Goal: Information Seeking & Learning: Learn about a topic

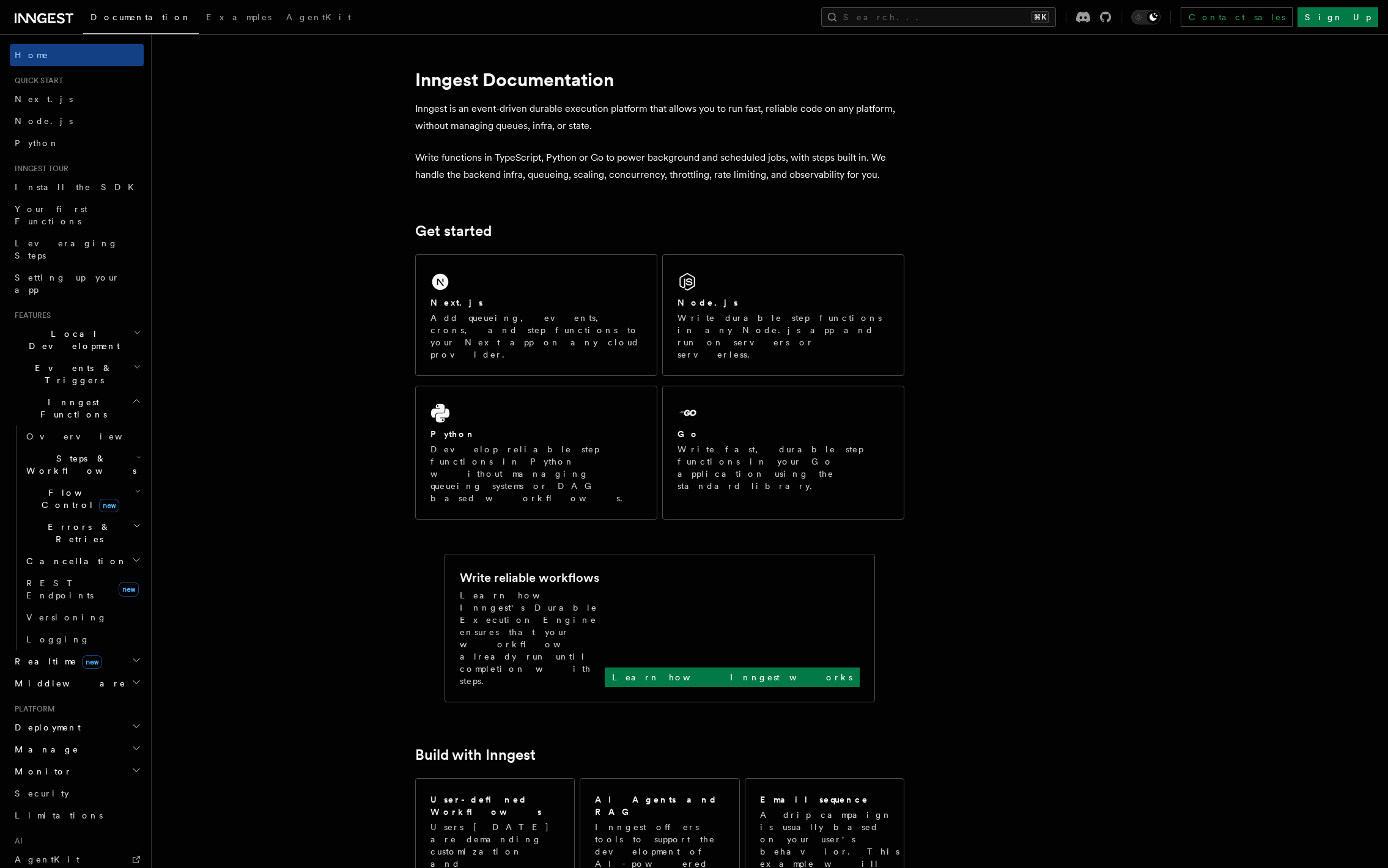
click at [71, 621] on link "Logging" at bounding box center [82, 631] width 122 height 22
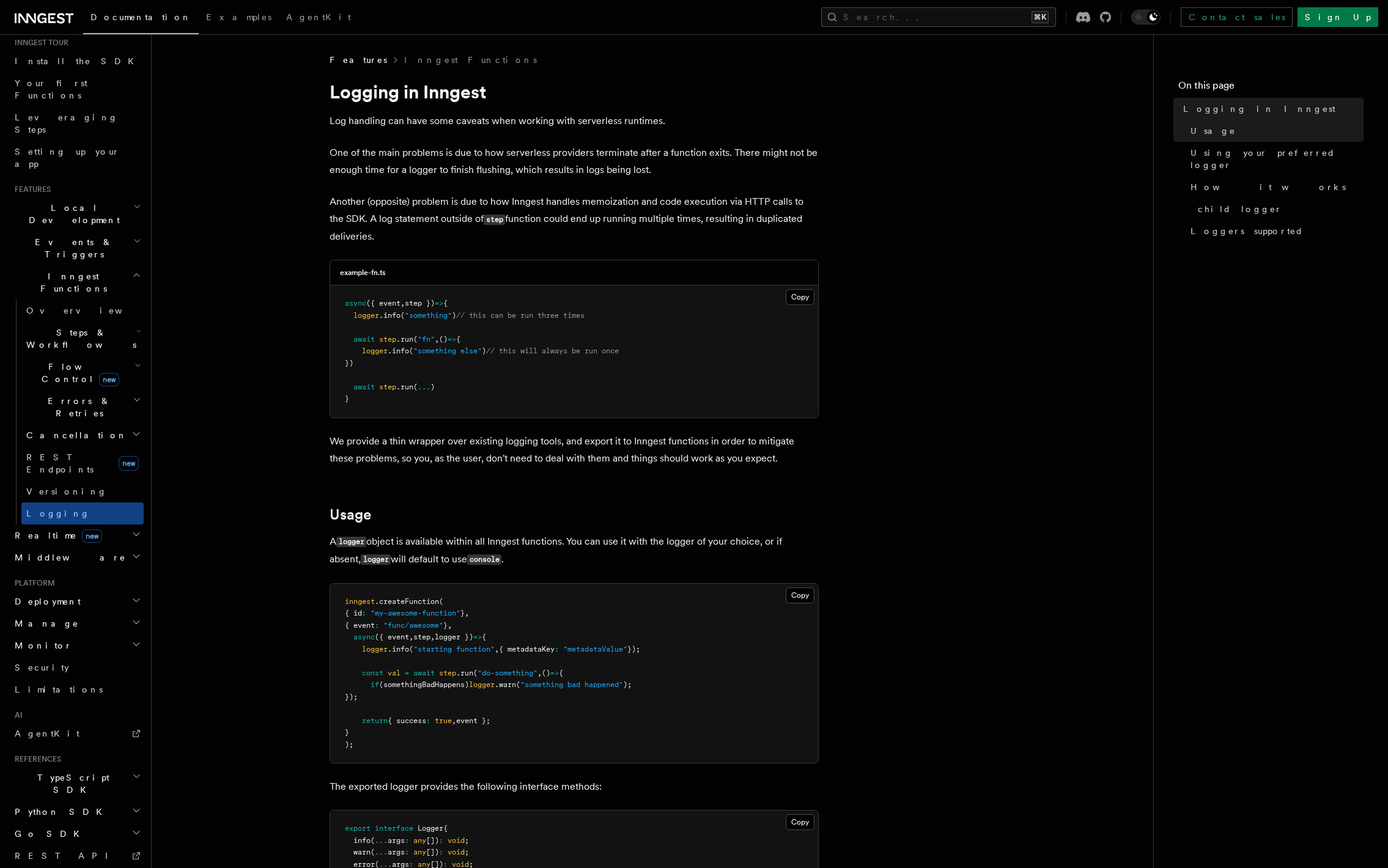
scroll to position [135, 0]
click at [82, 758] on h2 "TypeScript SDK" at bounding box center [77, 775] width 134 height 34
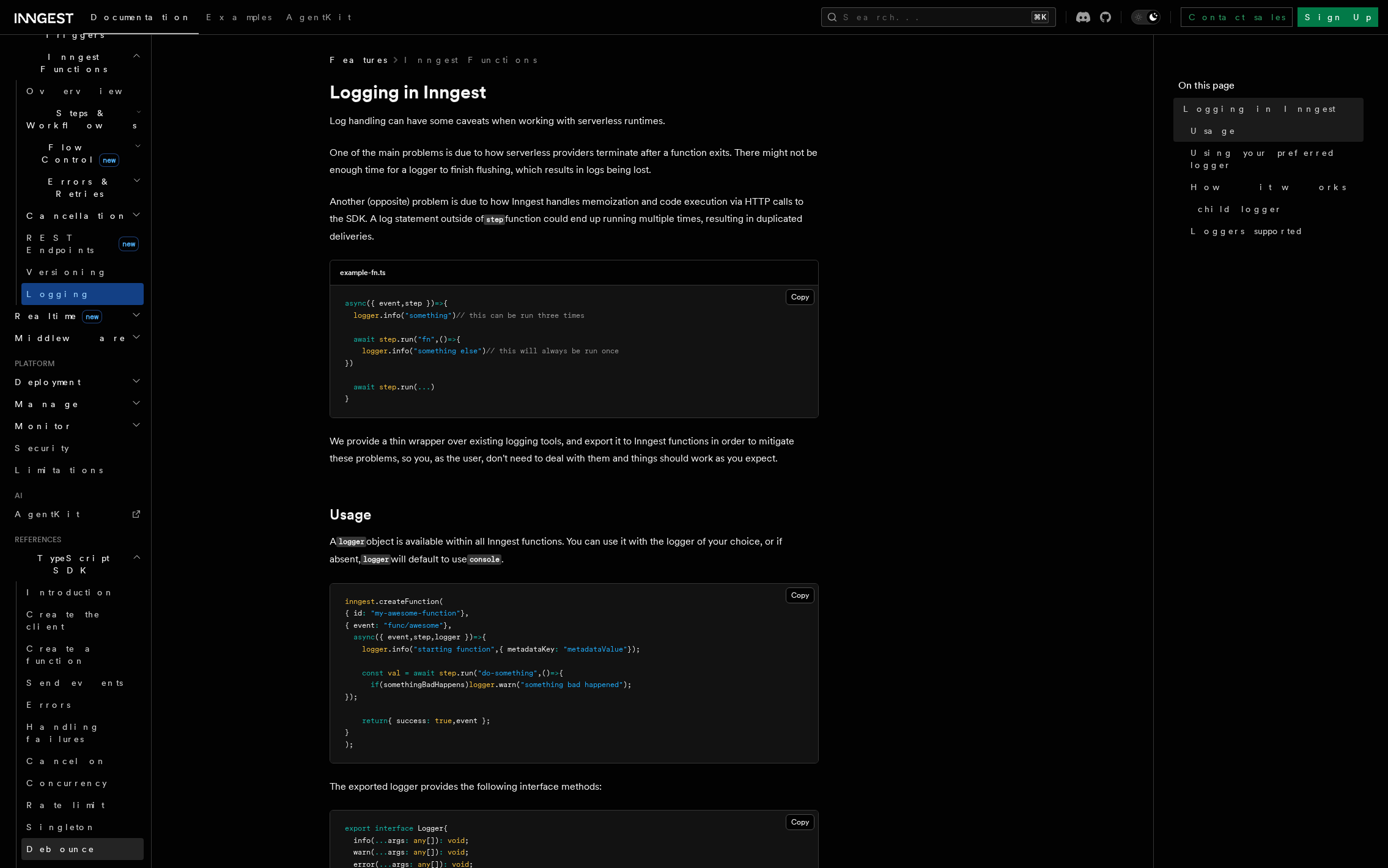
scroll to position [409, 0]
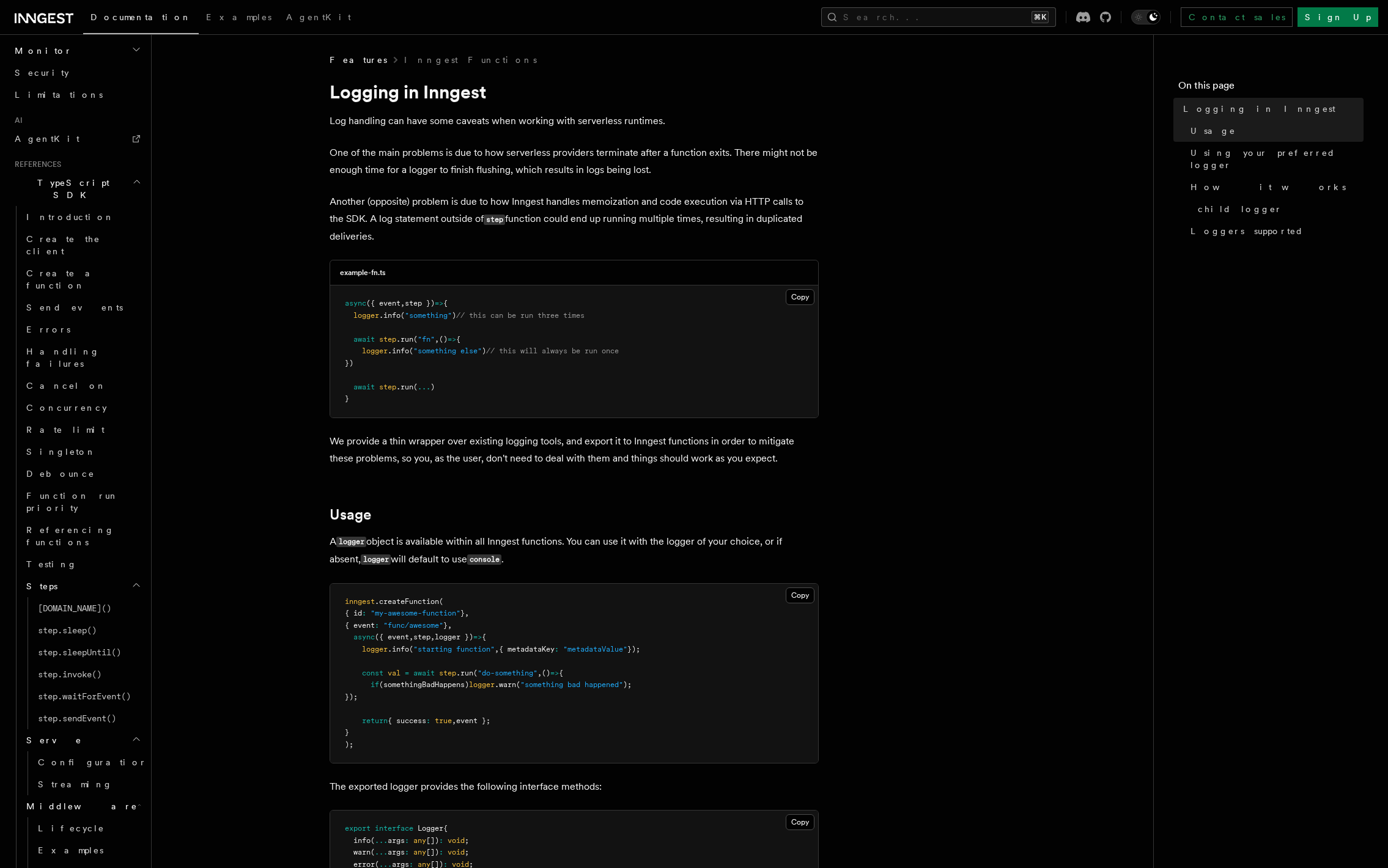
click at [86, 588] on span "Referencing functions" at bounding box center [70, 599] width 88 height 22
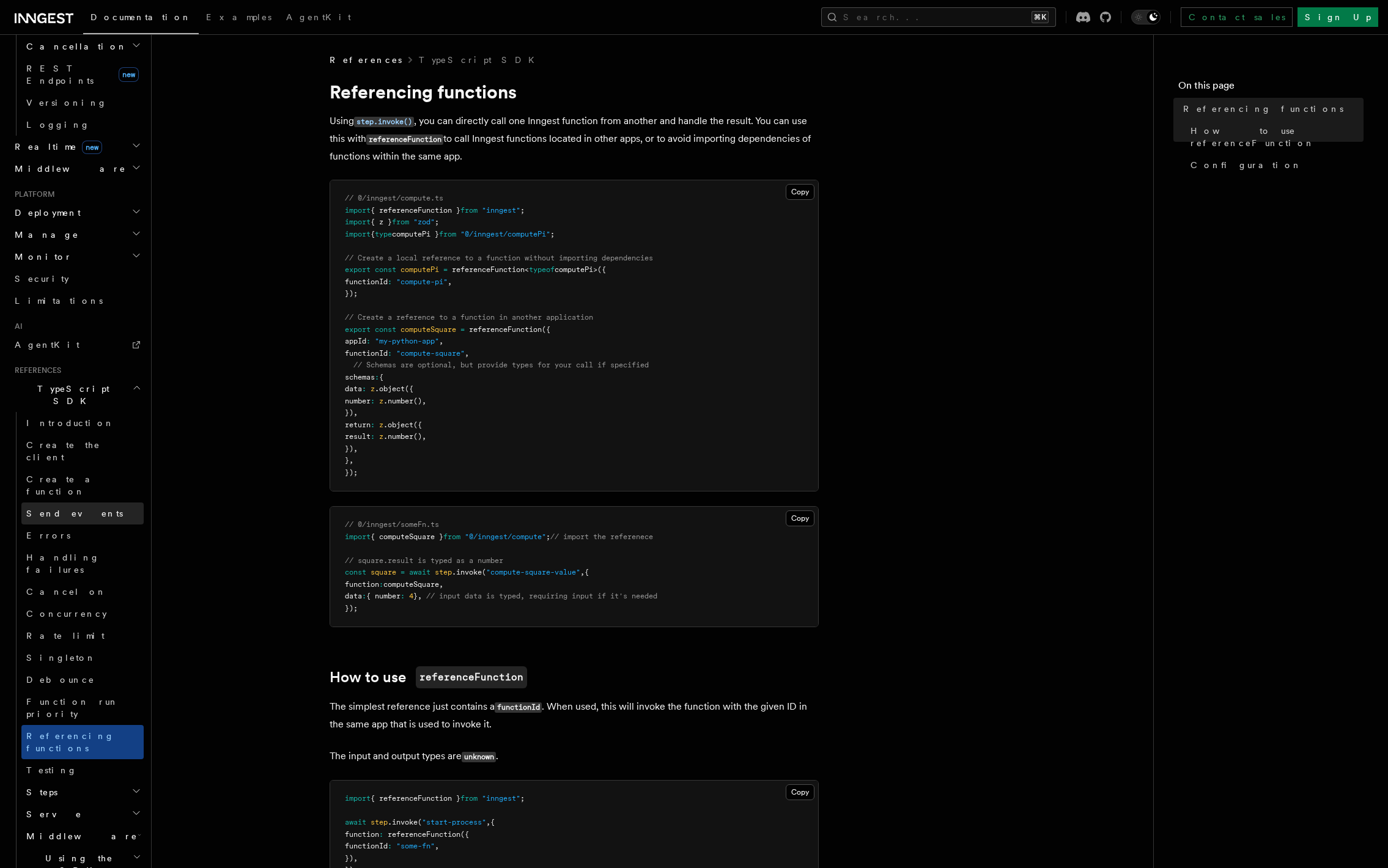
scroll to position [507, 0]
click at [87, 483] on span "Create a function" at bounding box center [62, 493] width 73 height 22
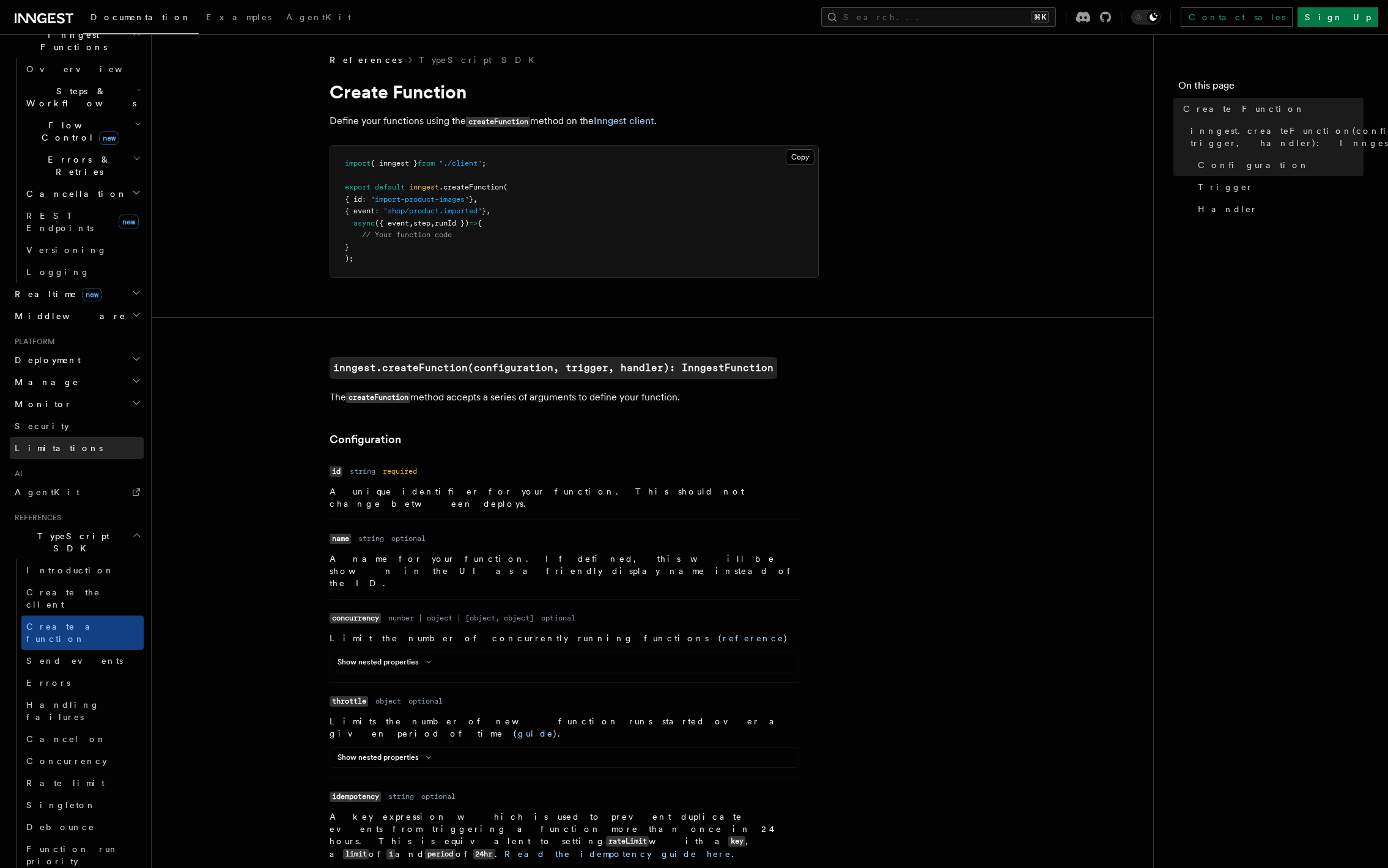
scroll to position [337, 0]
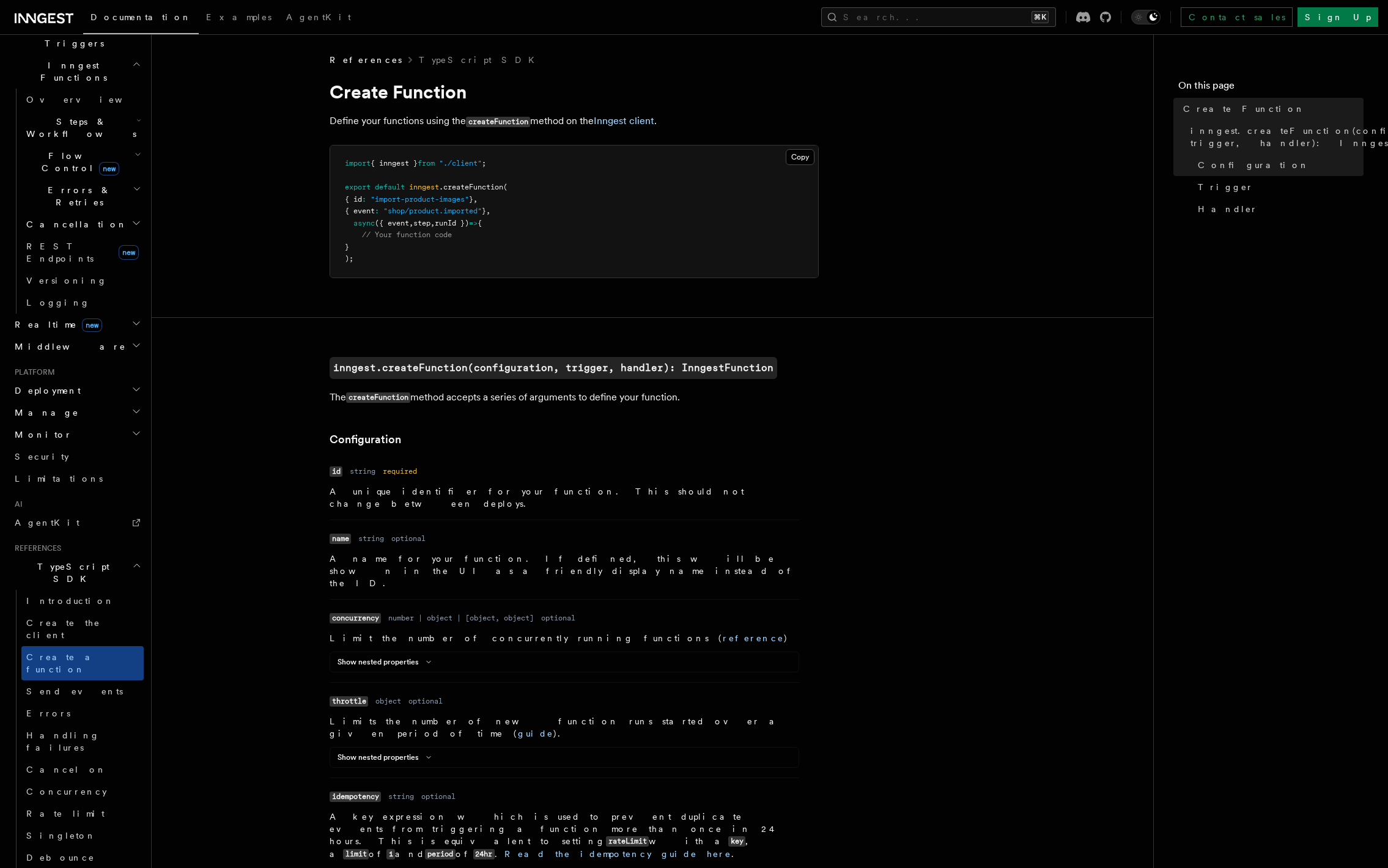
click at [80, 424] on h2 "Monitor" at bounding box center [77, 434] width 134 height 22
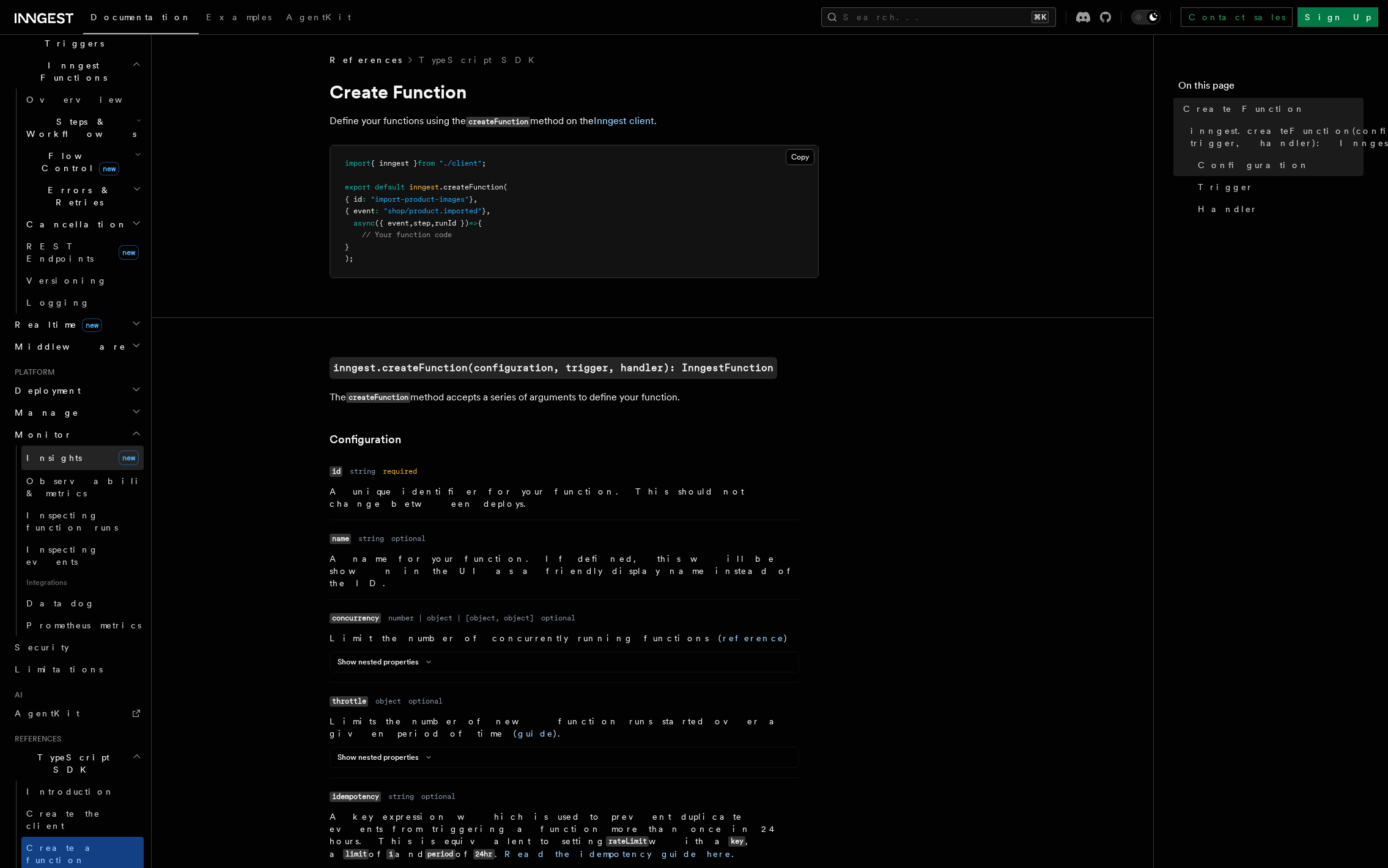
click at [67, 446] on link "Insights new" at bounding box center [82, 458] width 122 height 24
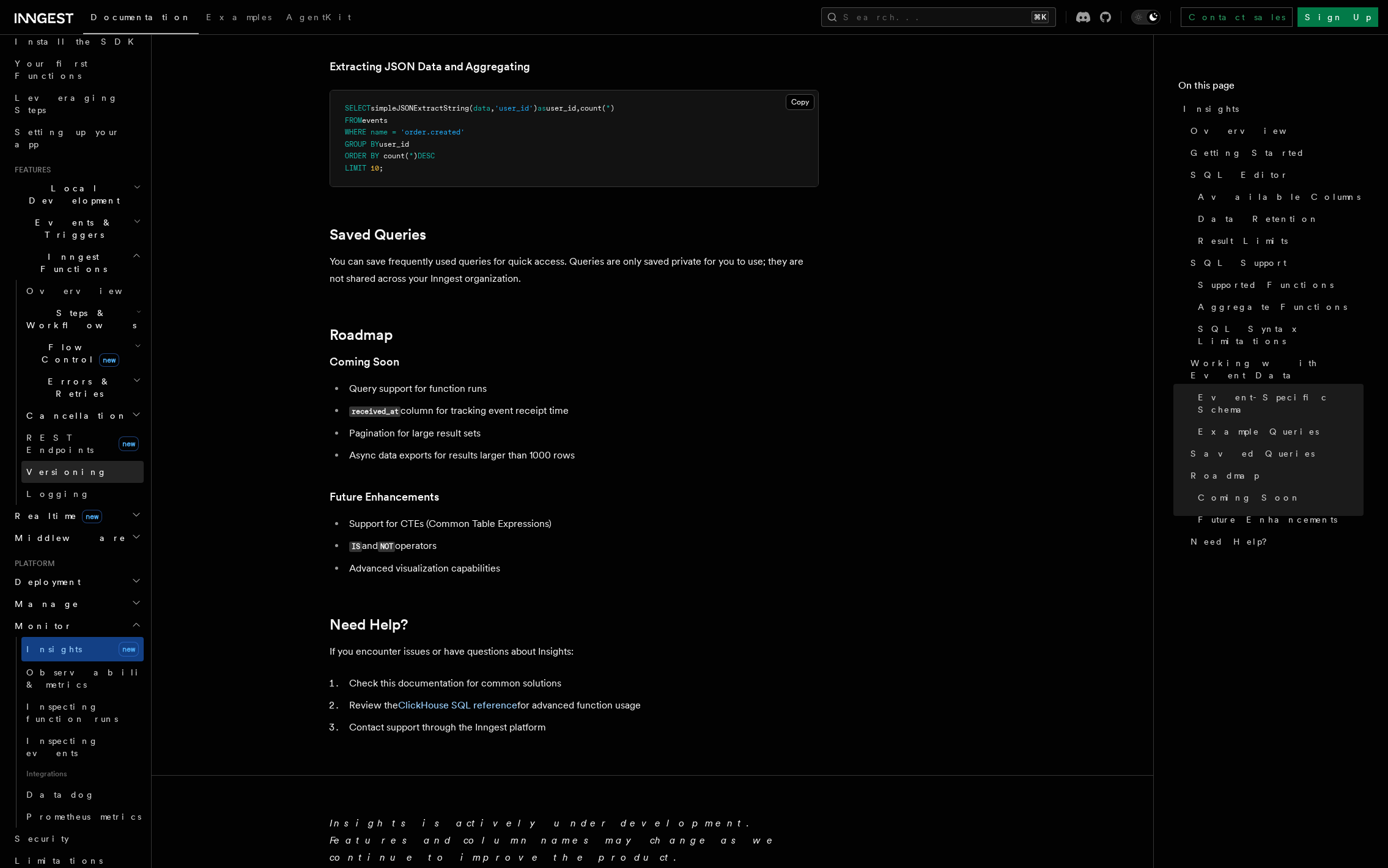
scroll to position [138, 0]
click at [104, 310] on h2 "Steps & Workflows" at bounding box center [82, 326] width 122 height 34
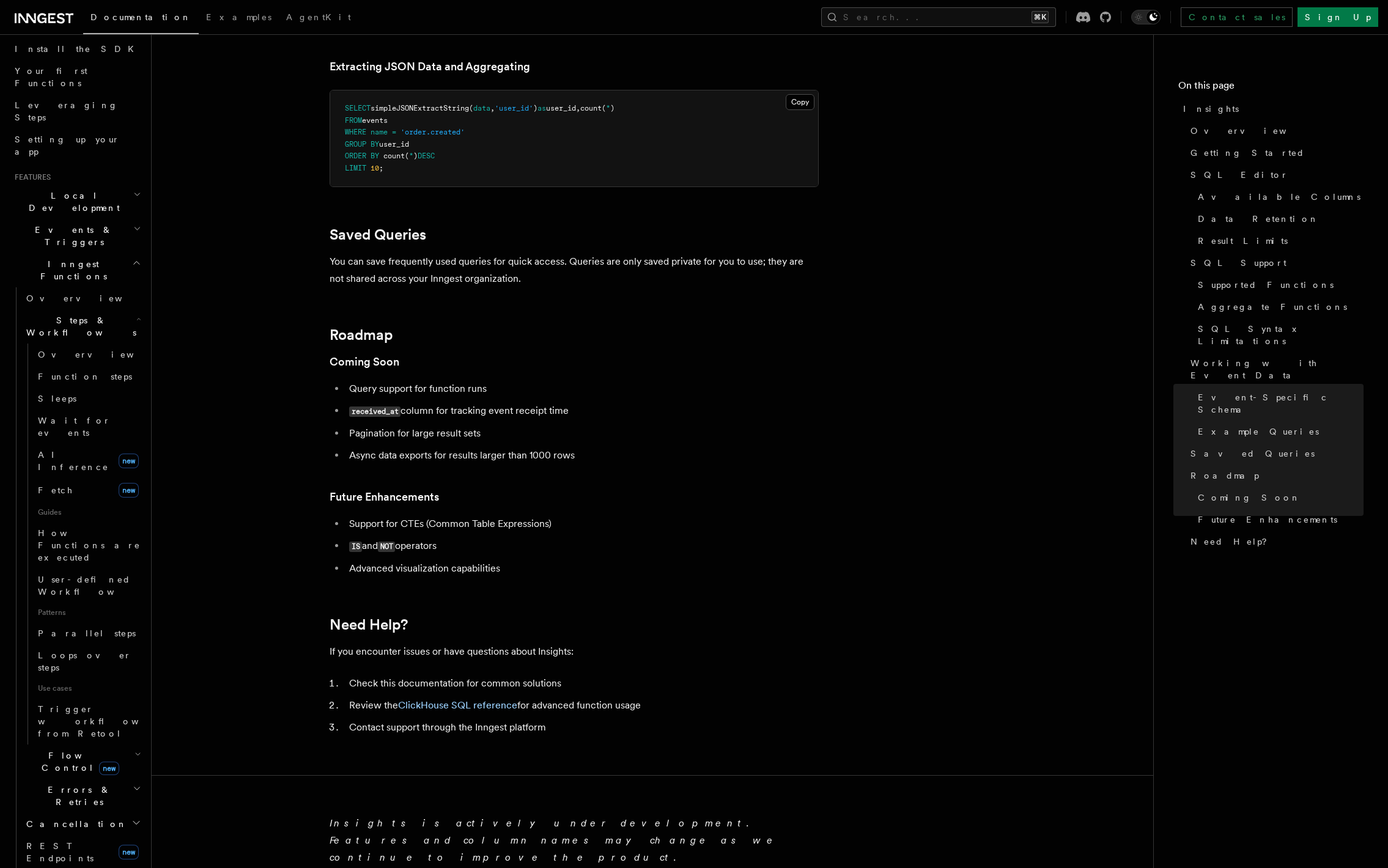
click at [69, 749] on span "Flow Control new" at bounding box center [78, 761] width 113 height 24
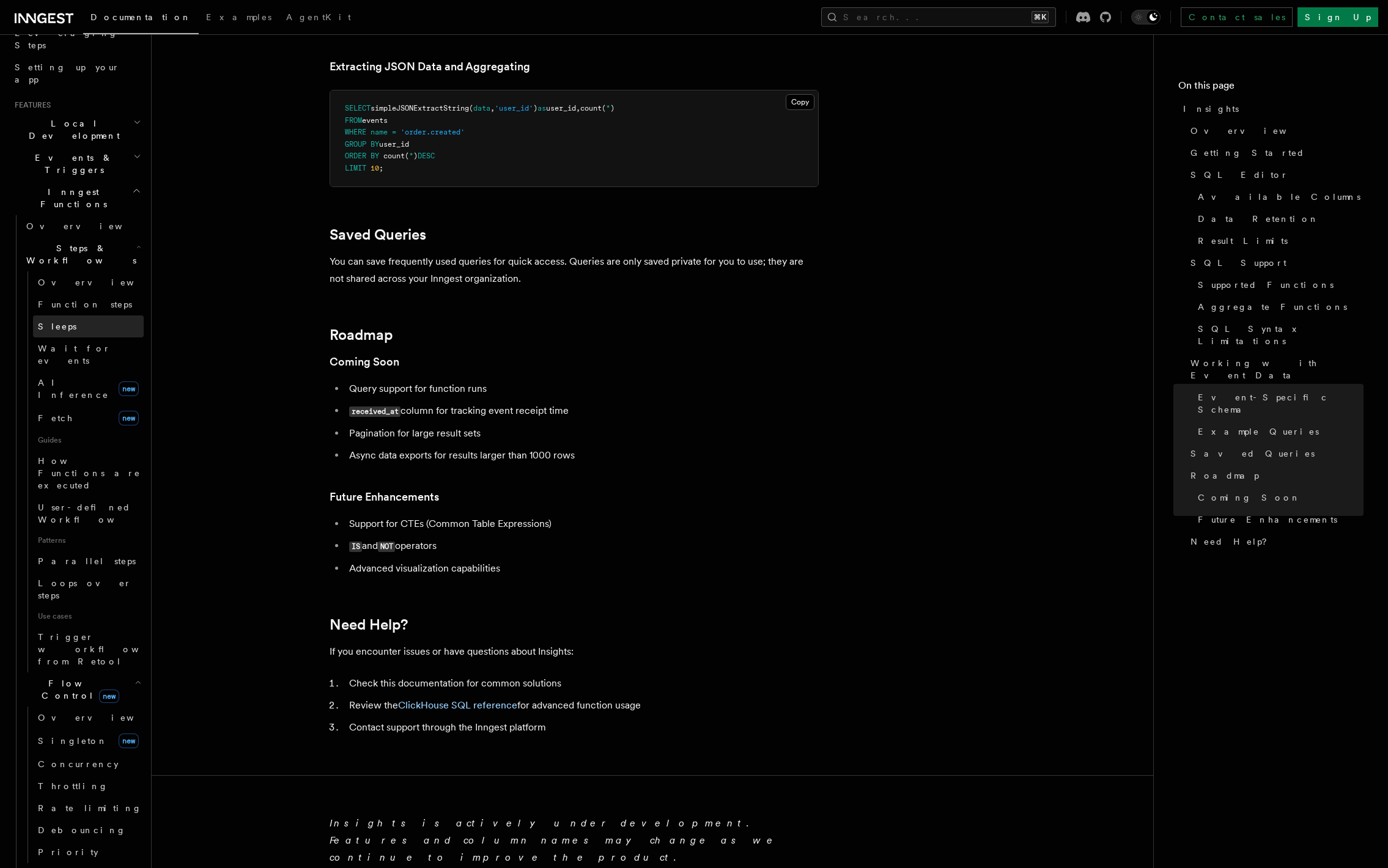
scroll to position [186, 0]
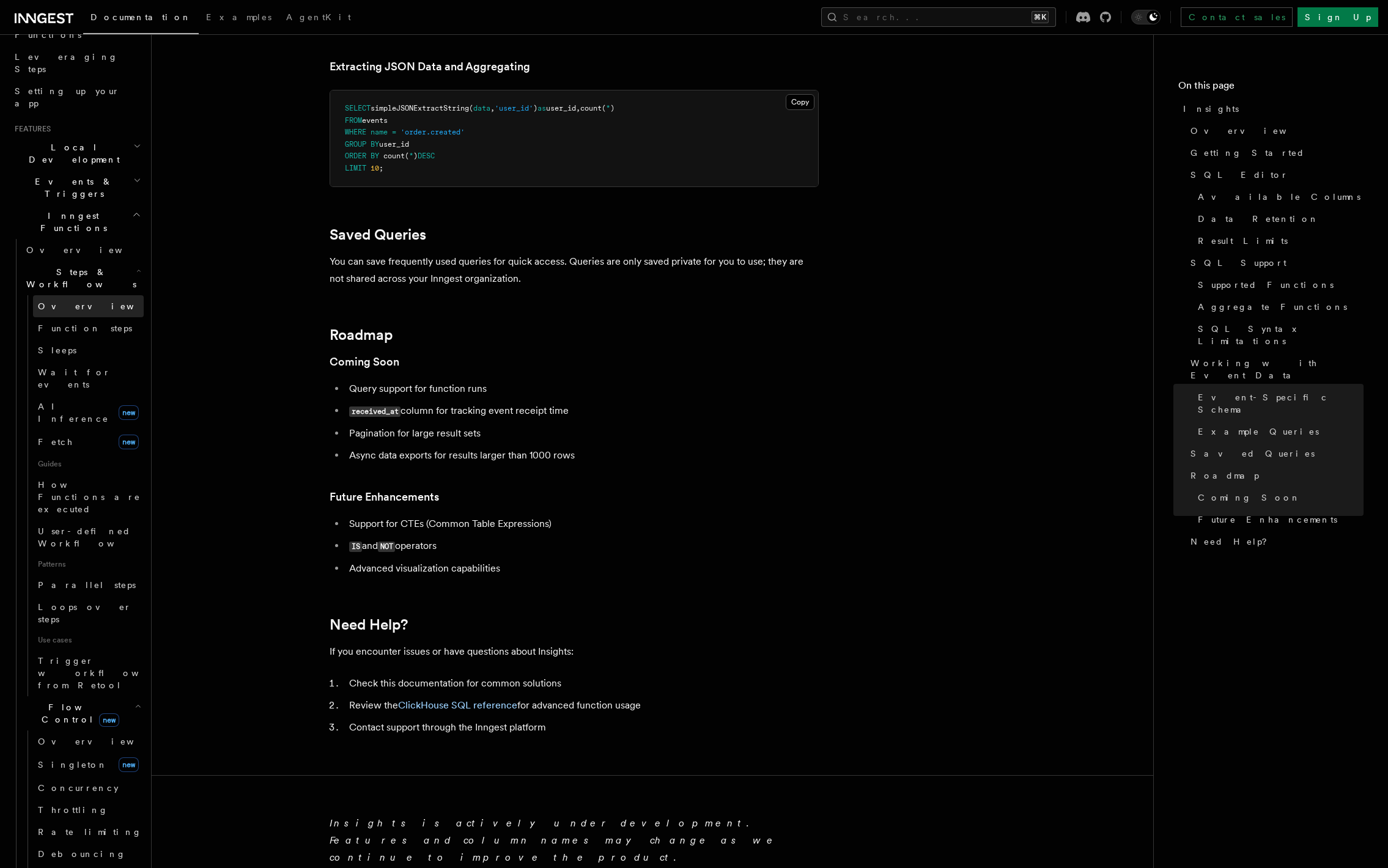
click at [76, 296] on link "Overview" at bounding box center [88, 306] width 111 height 22
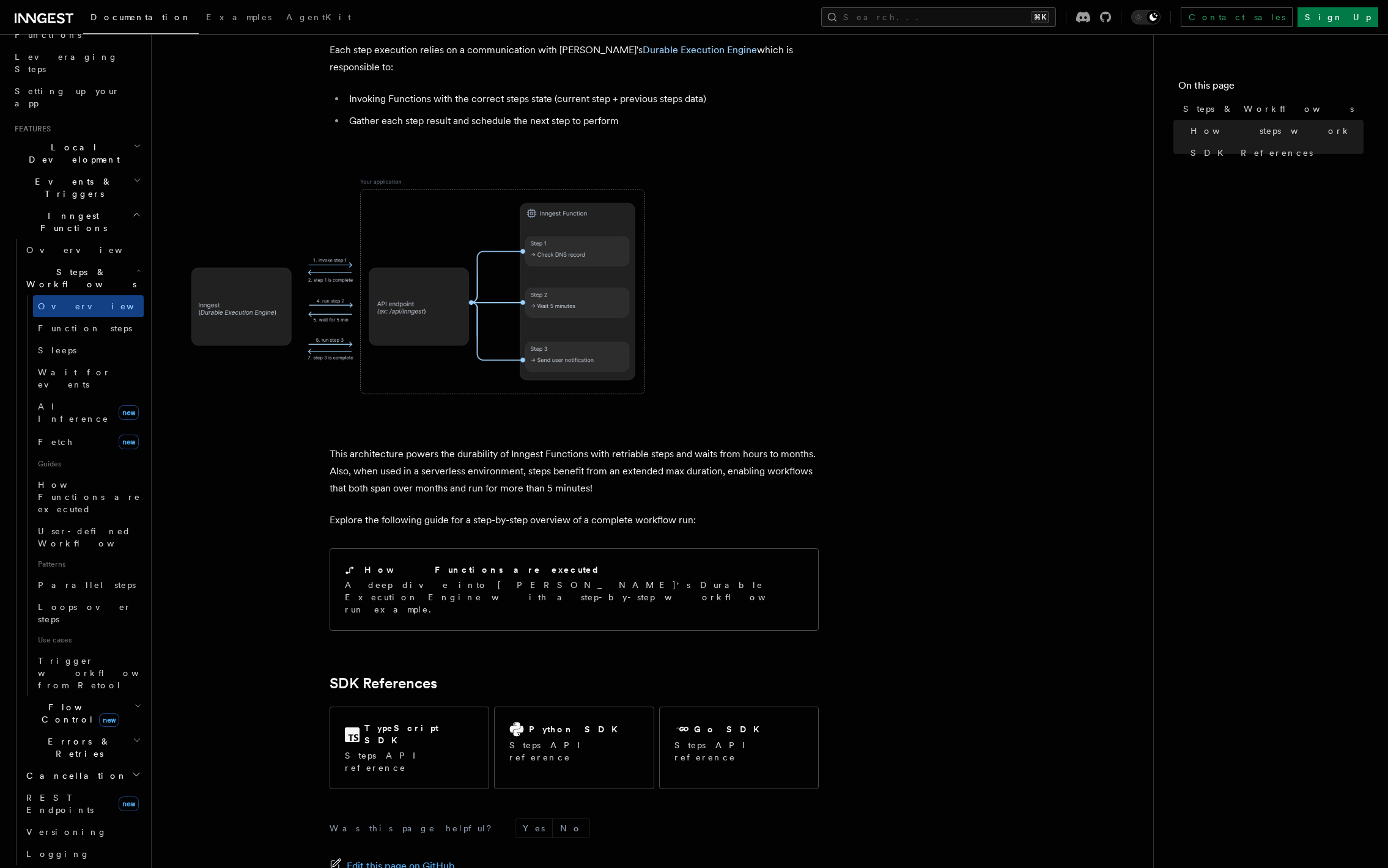
scroll to position [926, 0]
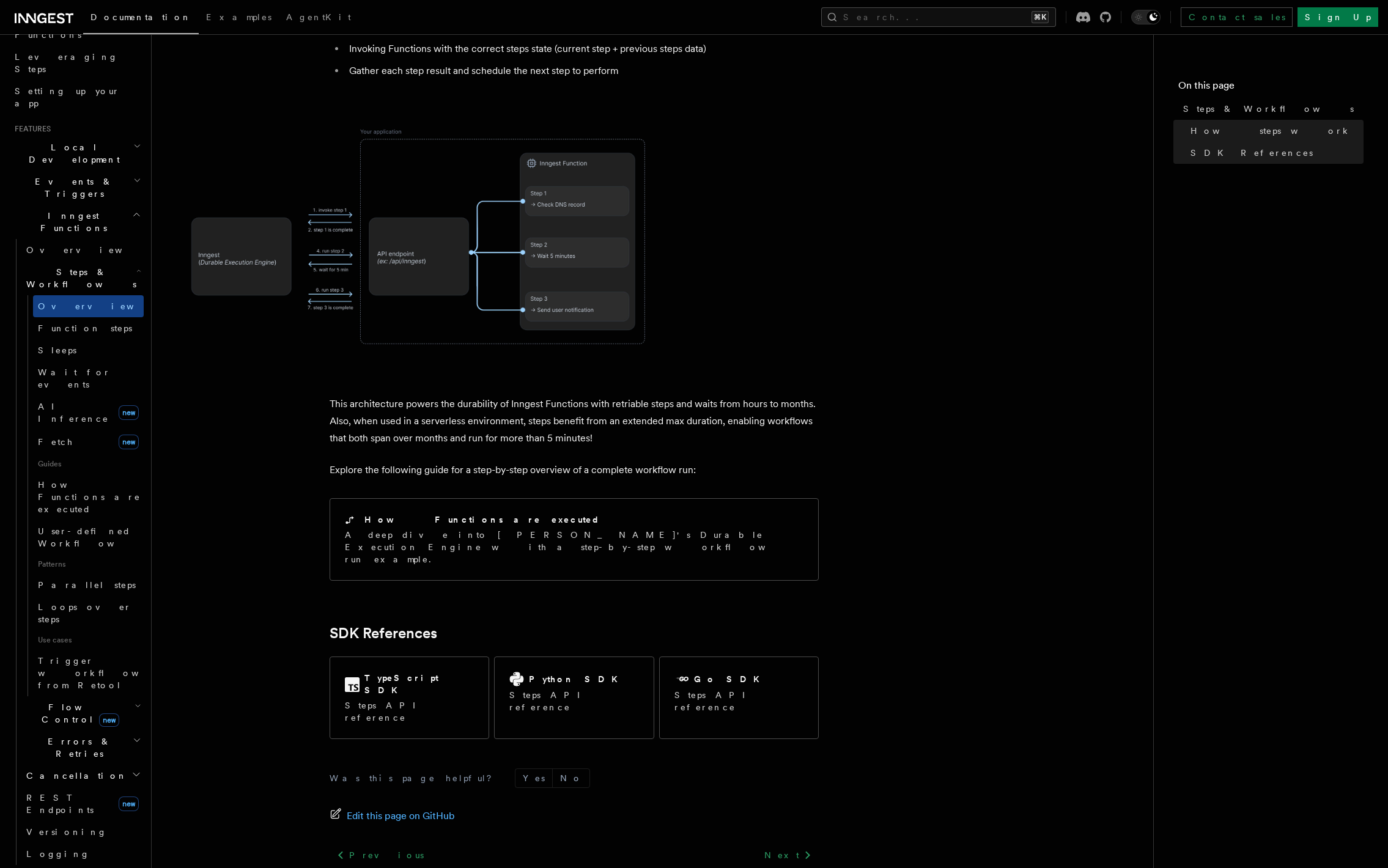
click at [87, 170] on h2 "Events & Triggers" at bounding box center [77, 187] width 134 height 34
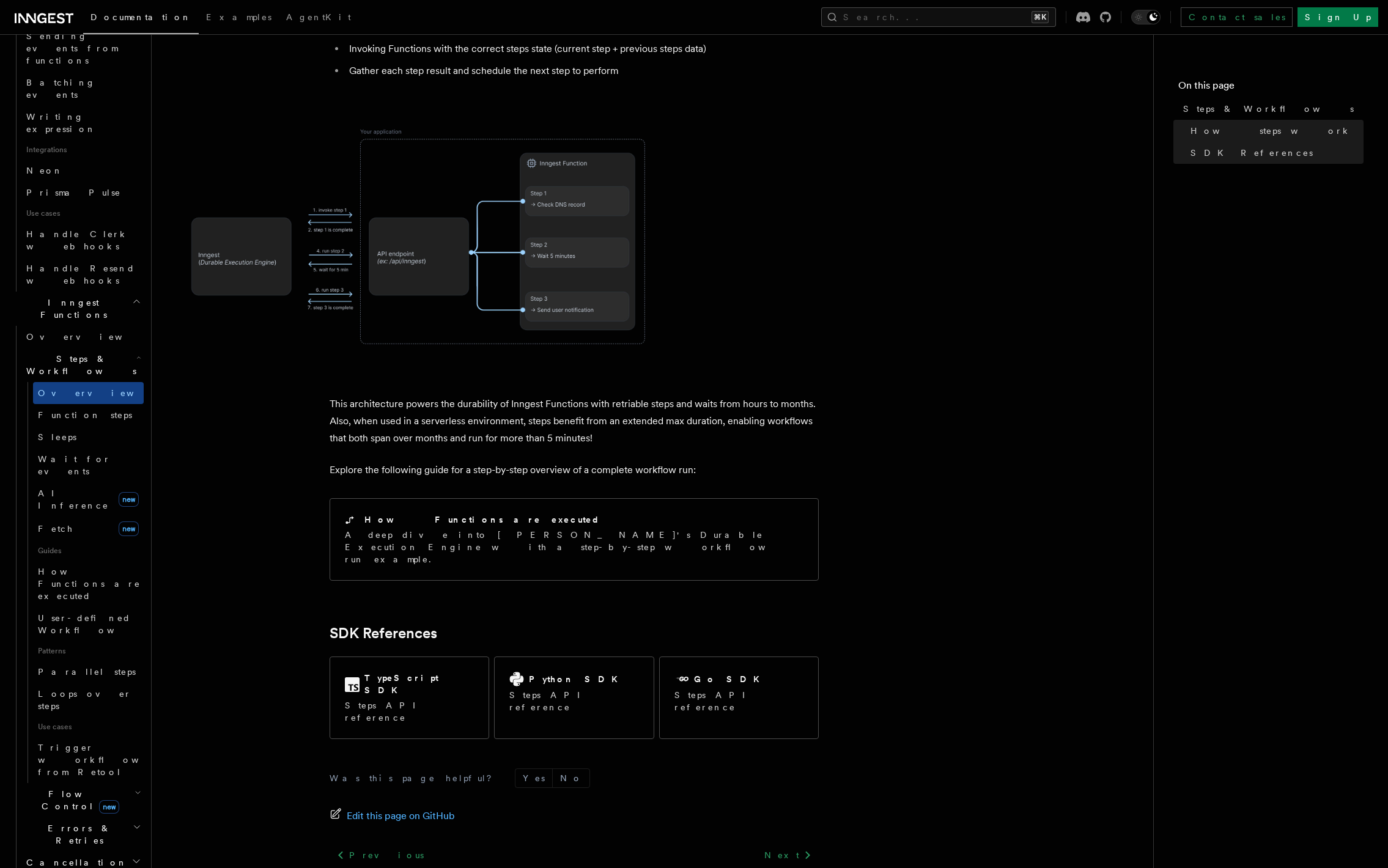
scroll to position [942, 0]
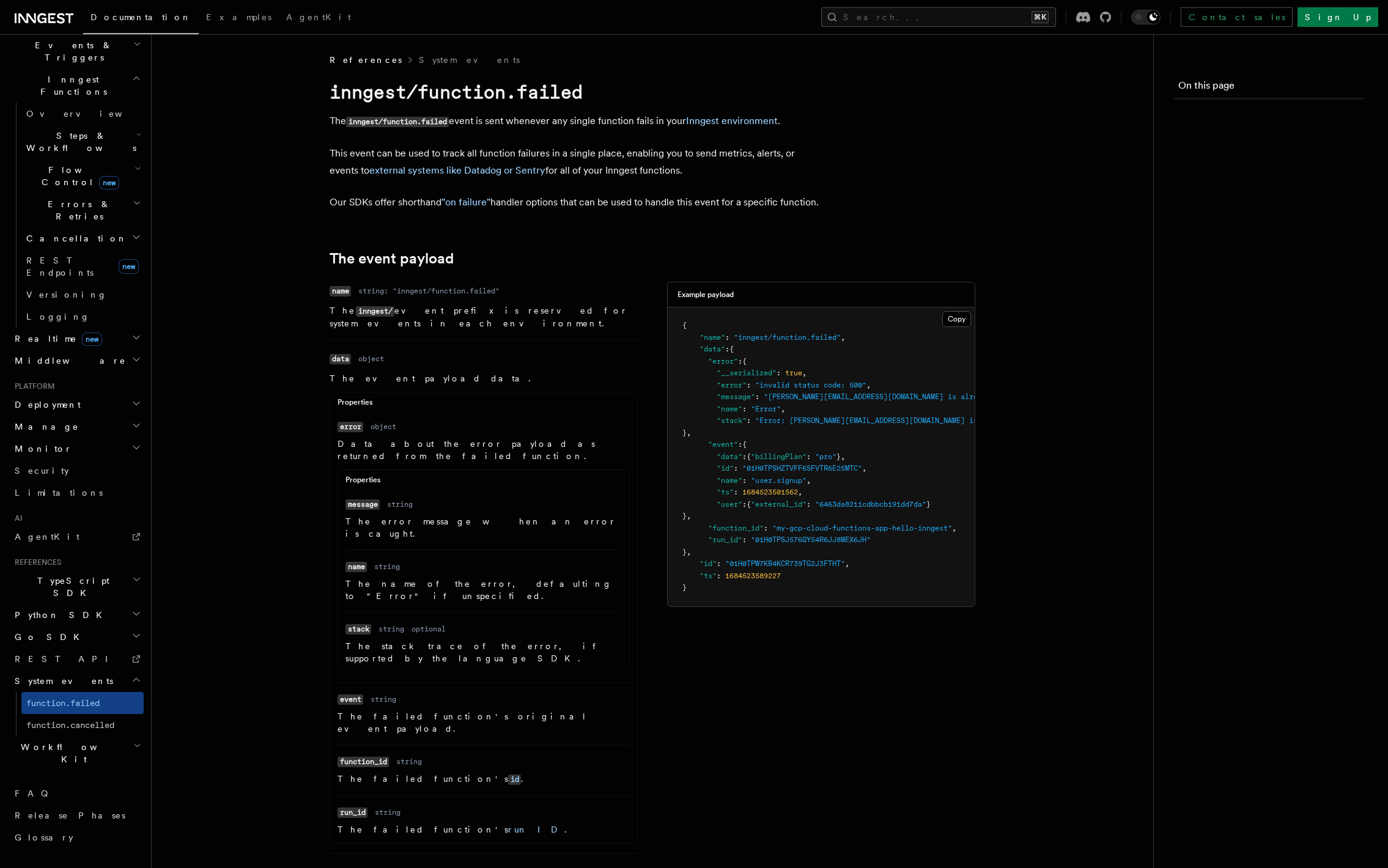
scroll to position [178, 0]
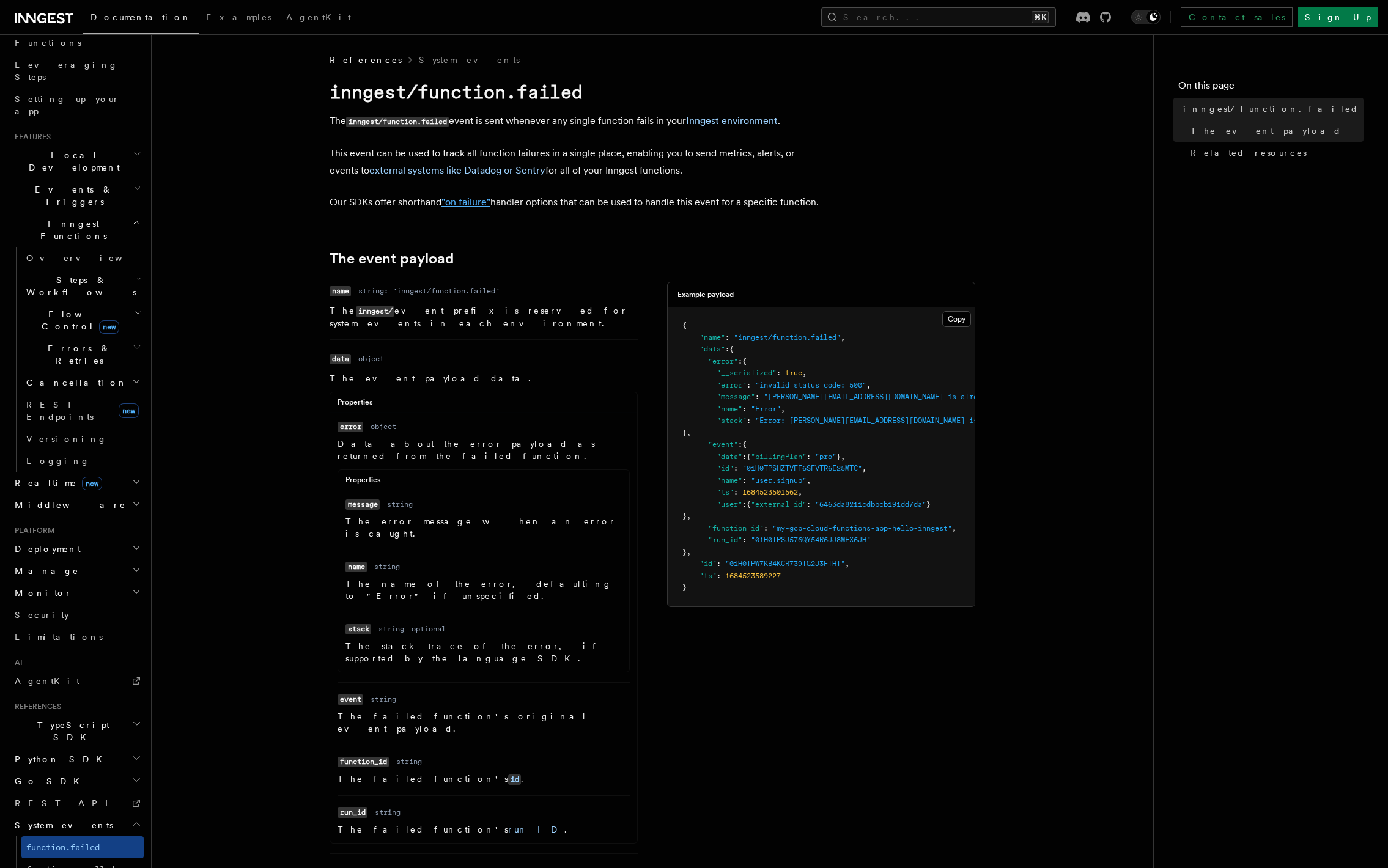
click at [463, 204] on link ""on failure"" at bounding box center [466, 202] width 49 height 11
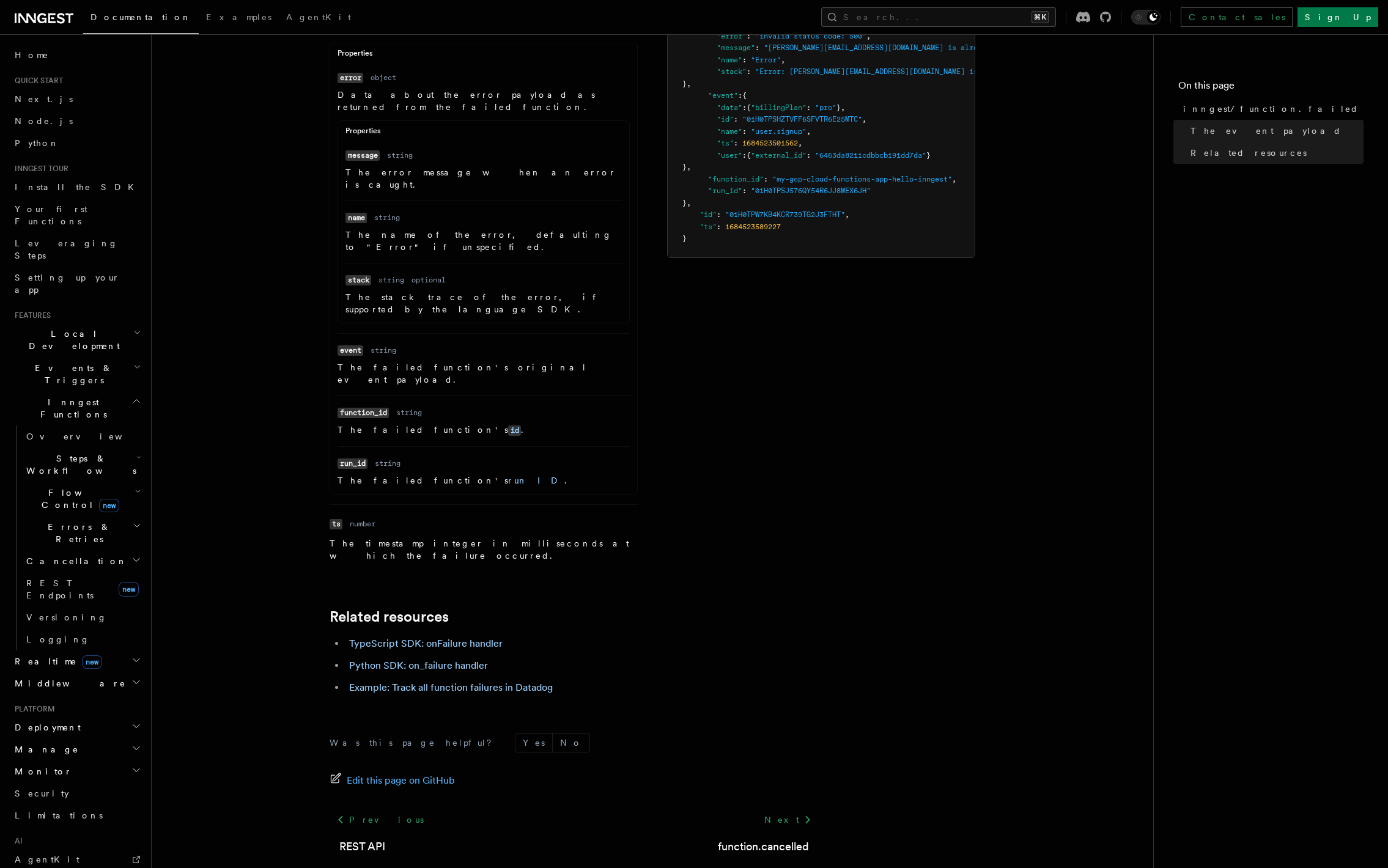
scroll to position [337, 0]
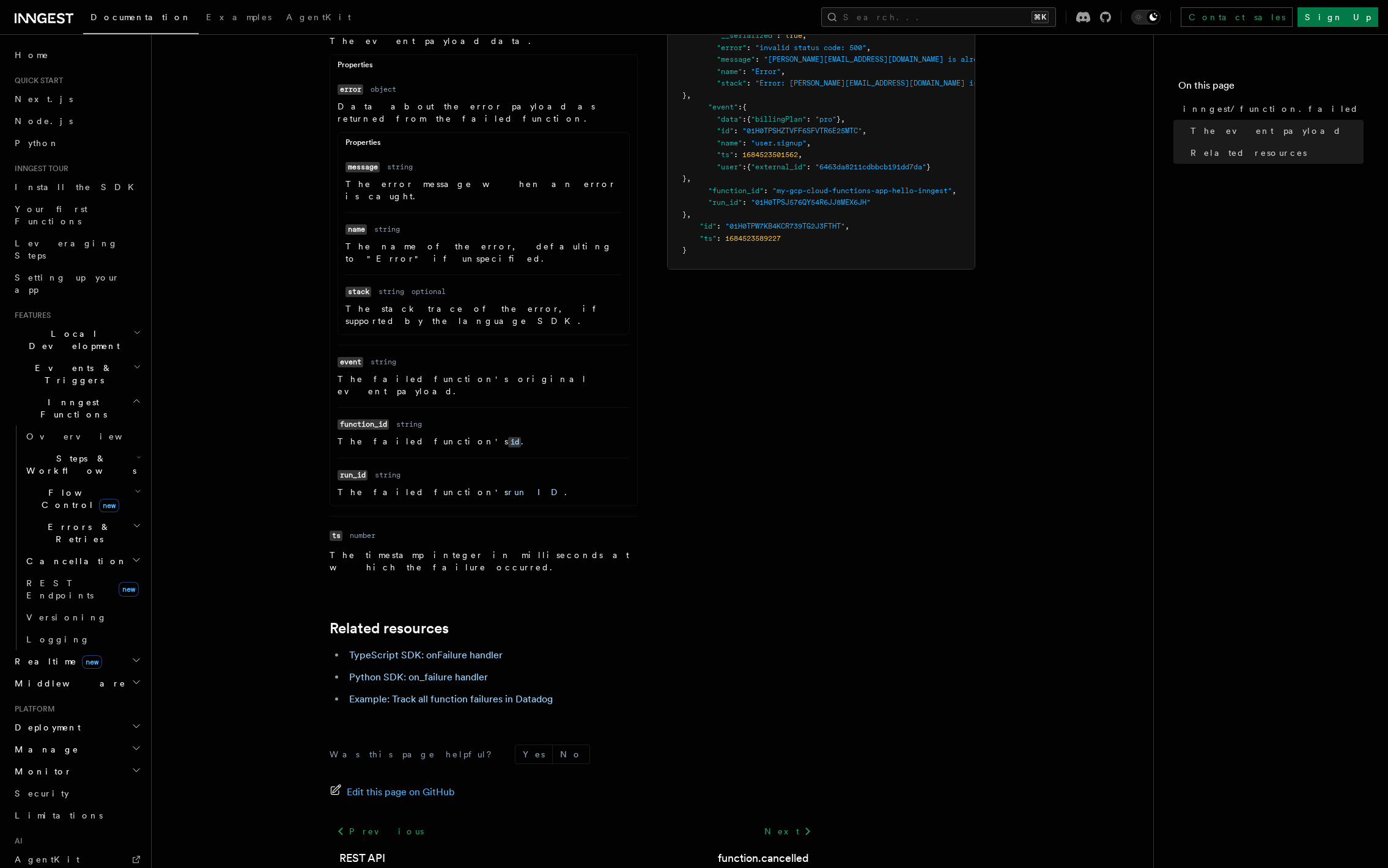
click at [56, 452] on span "Steps & Workflows" at bounding box center [78, 464] width 115 height 24
click at [56, 452] on span "Steps & Workflows" at bounding box center [78, 464] width 115 height 24
click at [63, 510] on span "Function steps" at bounding box center [85, 515] width 94 height 10
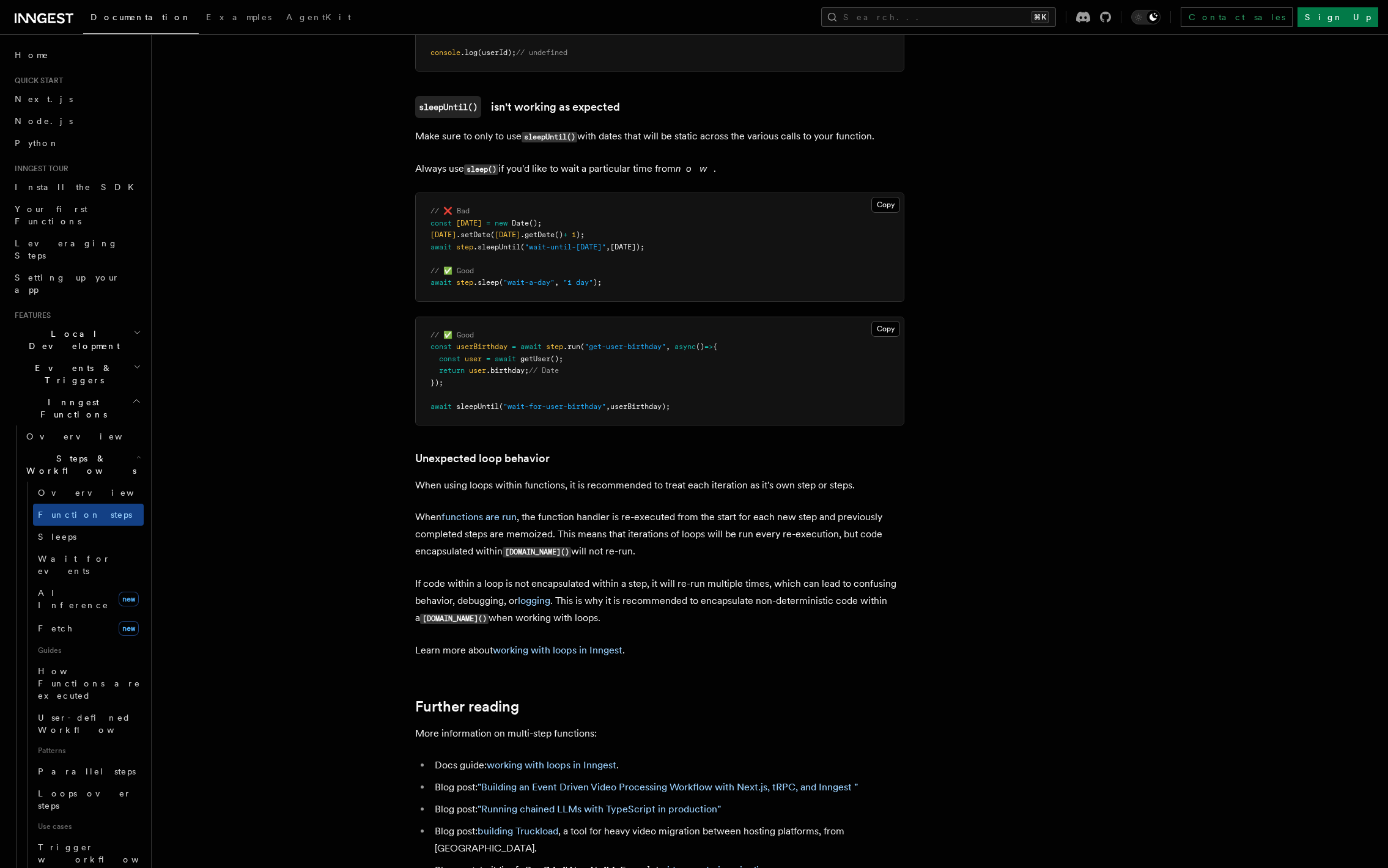
scroll to position [3720, 0]
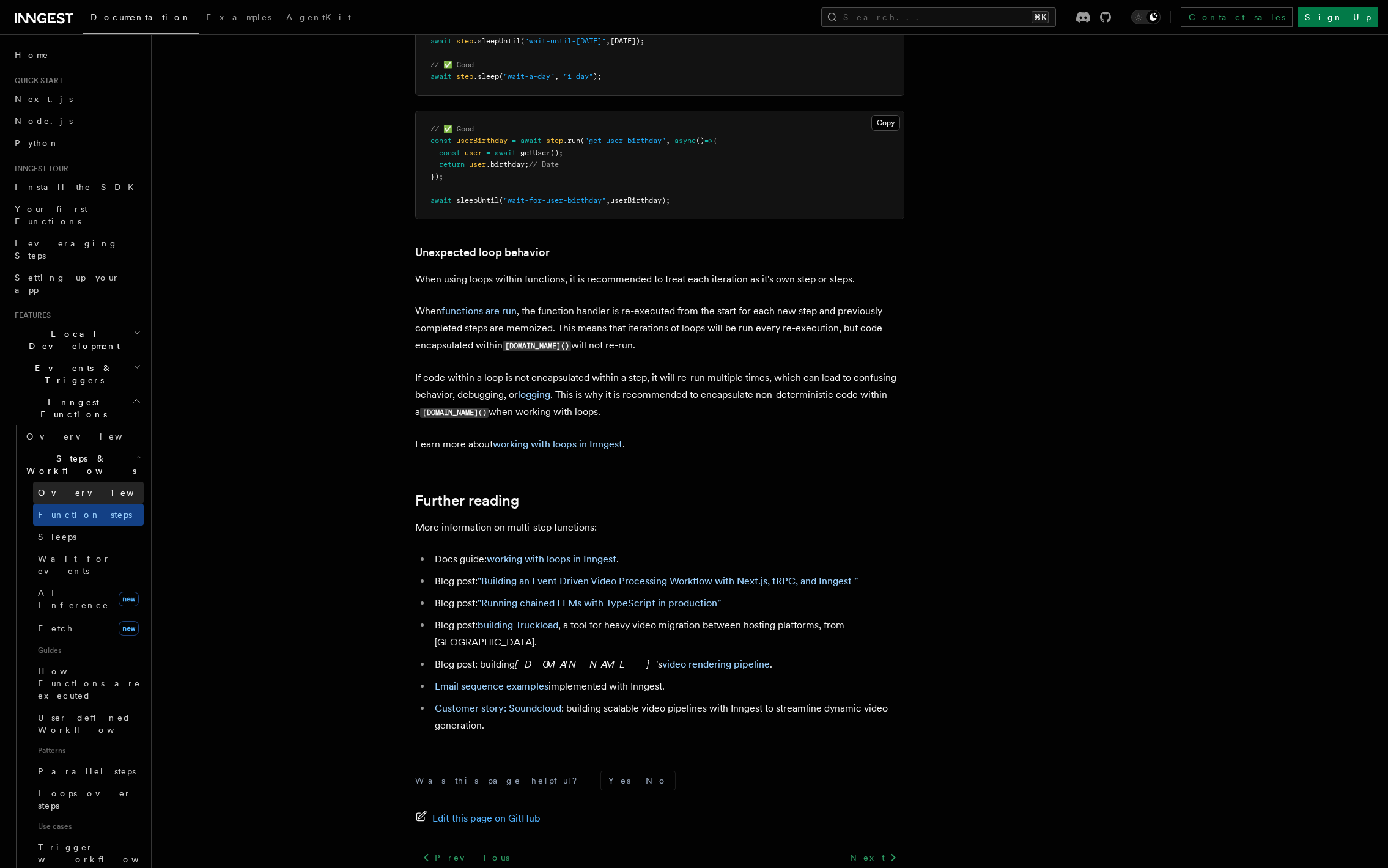
click at [81, 482] on link "Overview" at bounding box center [88, 493] width 111 height 22
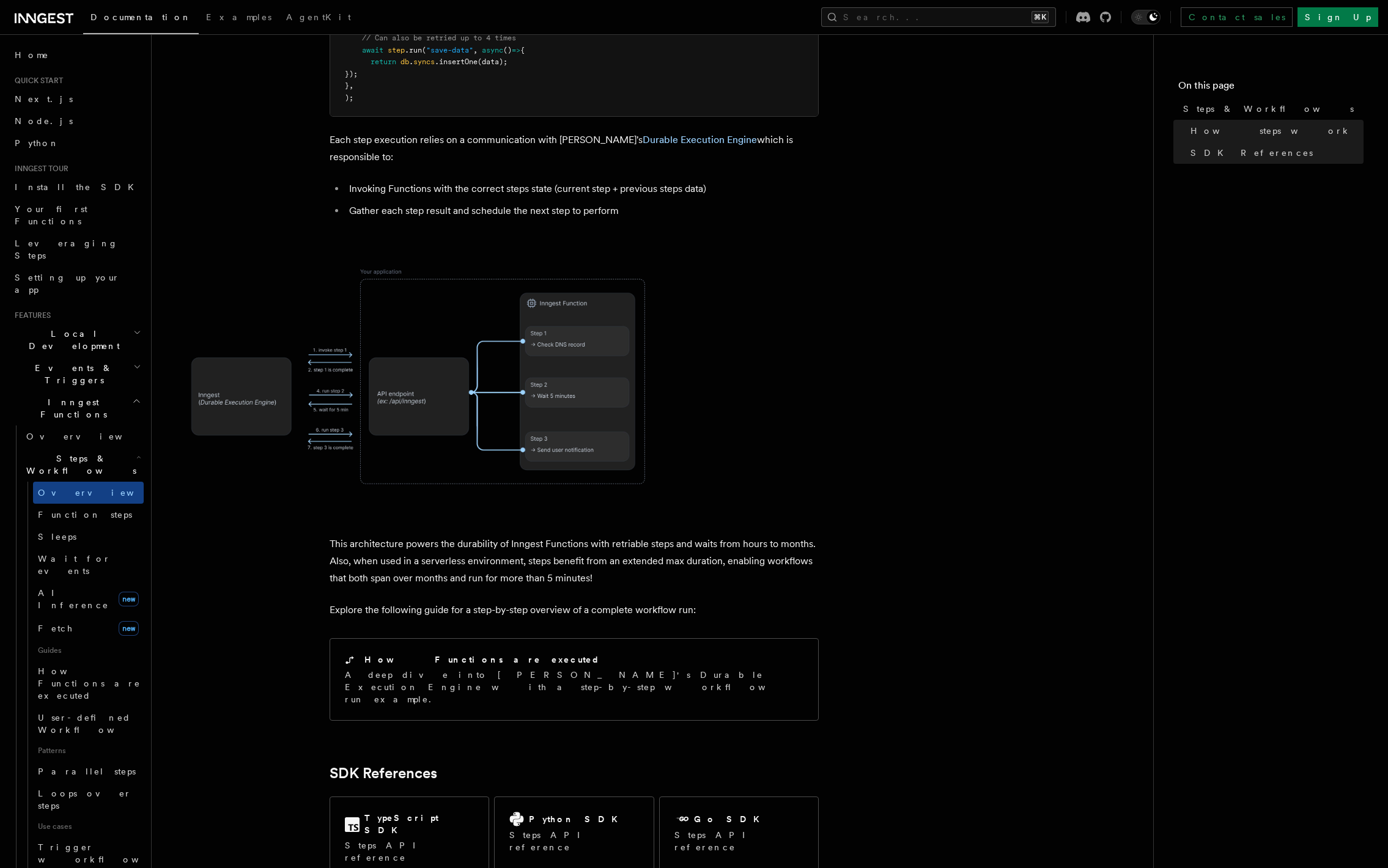
scroll to position [926, 0]
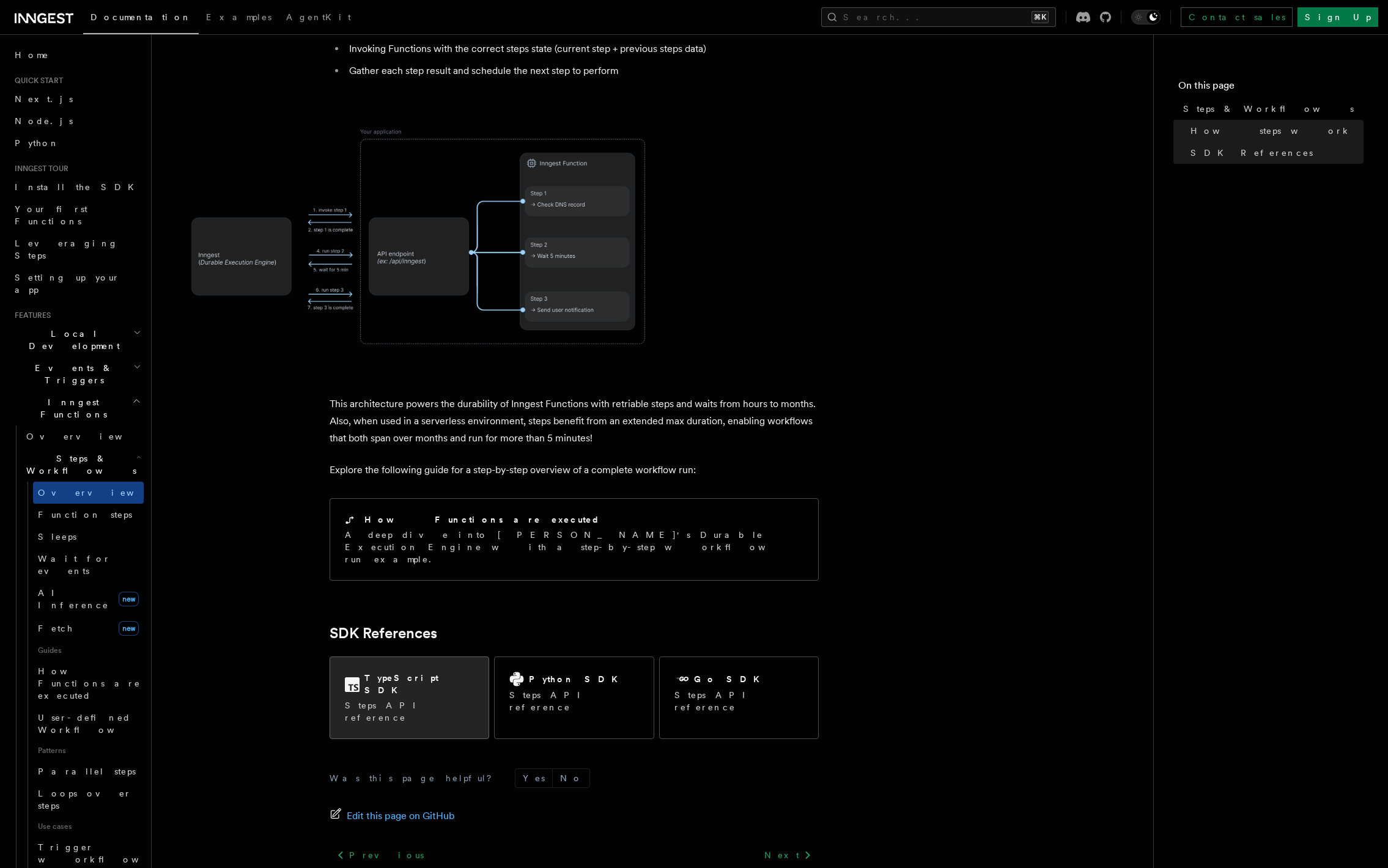
click at [411, 672] on h2 "TypeScript SDK" at bounding box center [419, 684] width 109 height 24
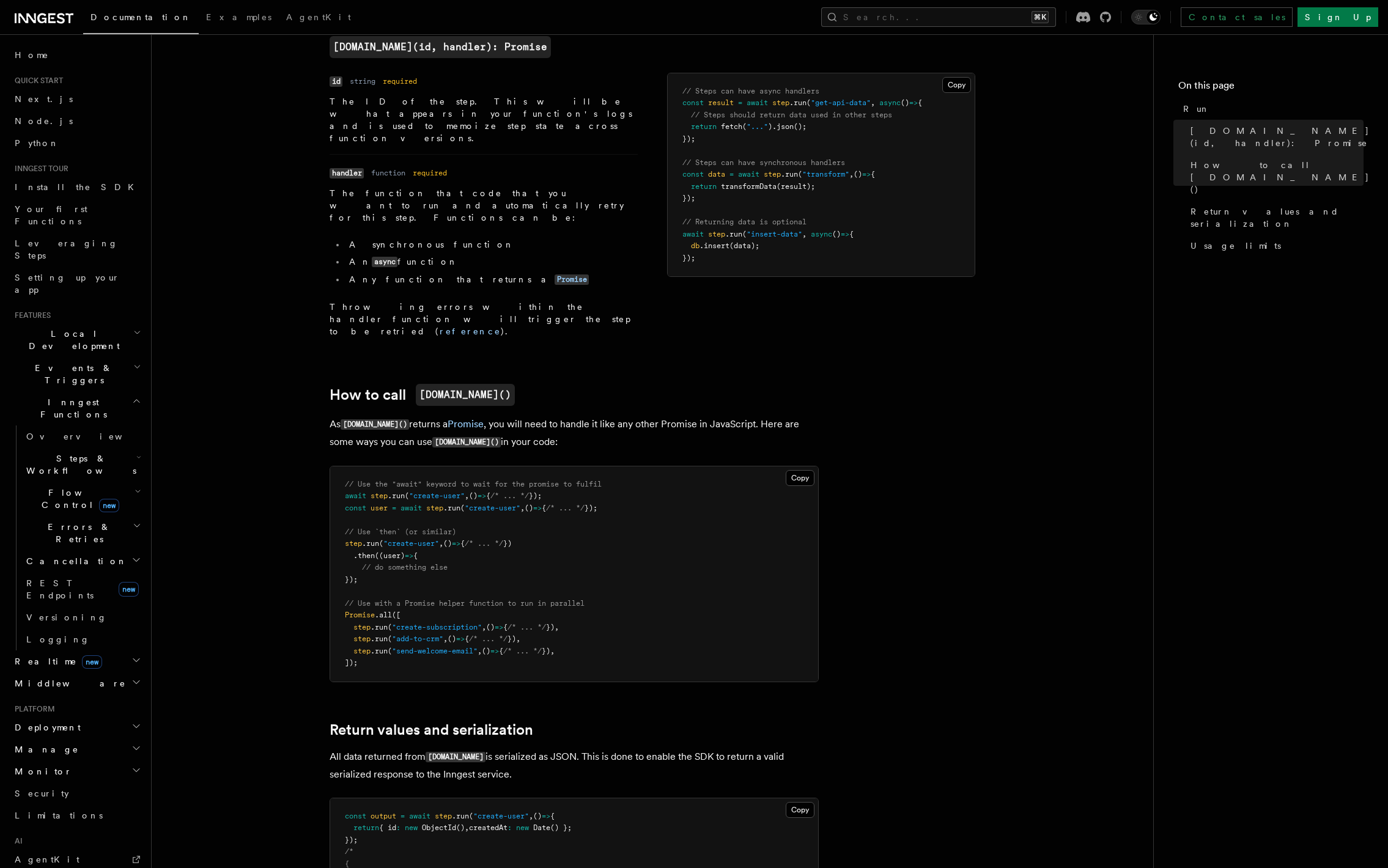
scroll to position [268, 0]
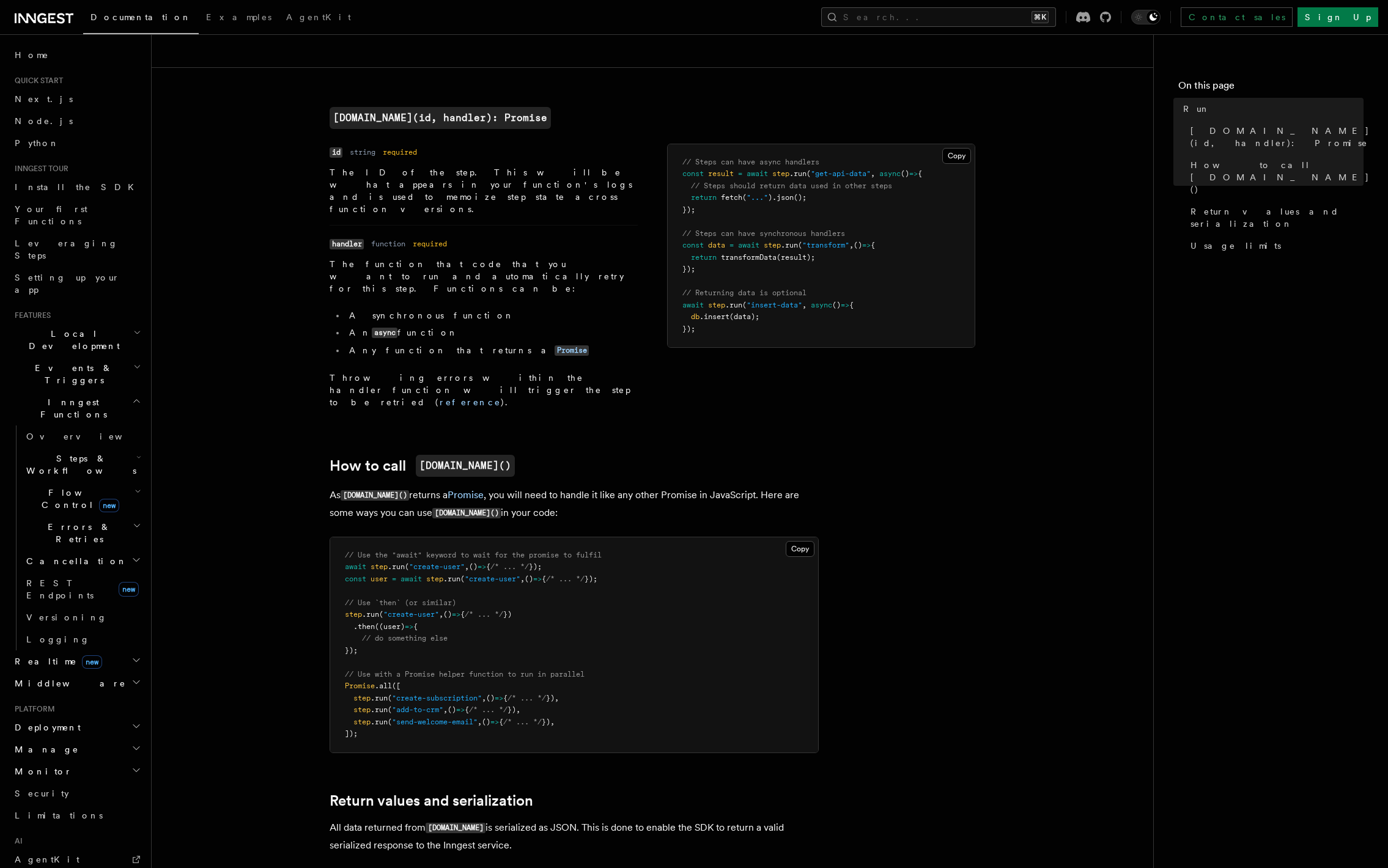
click at [87, 516] on h2 "Errors & Retries" at bounding box center [82, 533] width 122 height 34
click at [89, 550] on link "Overview" at bounding box center [88, 561] width 111 height 22
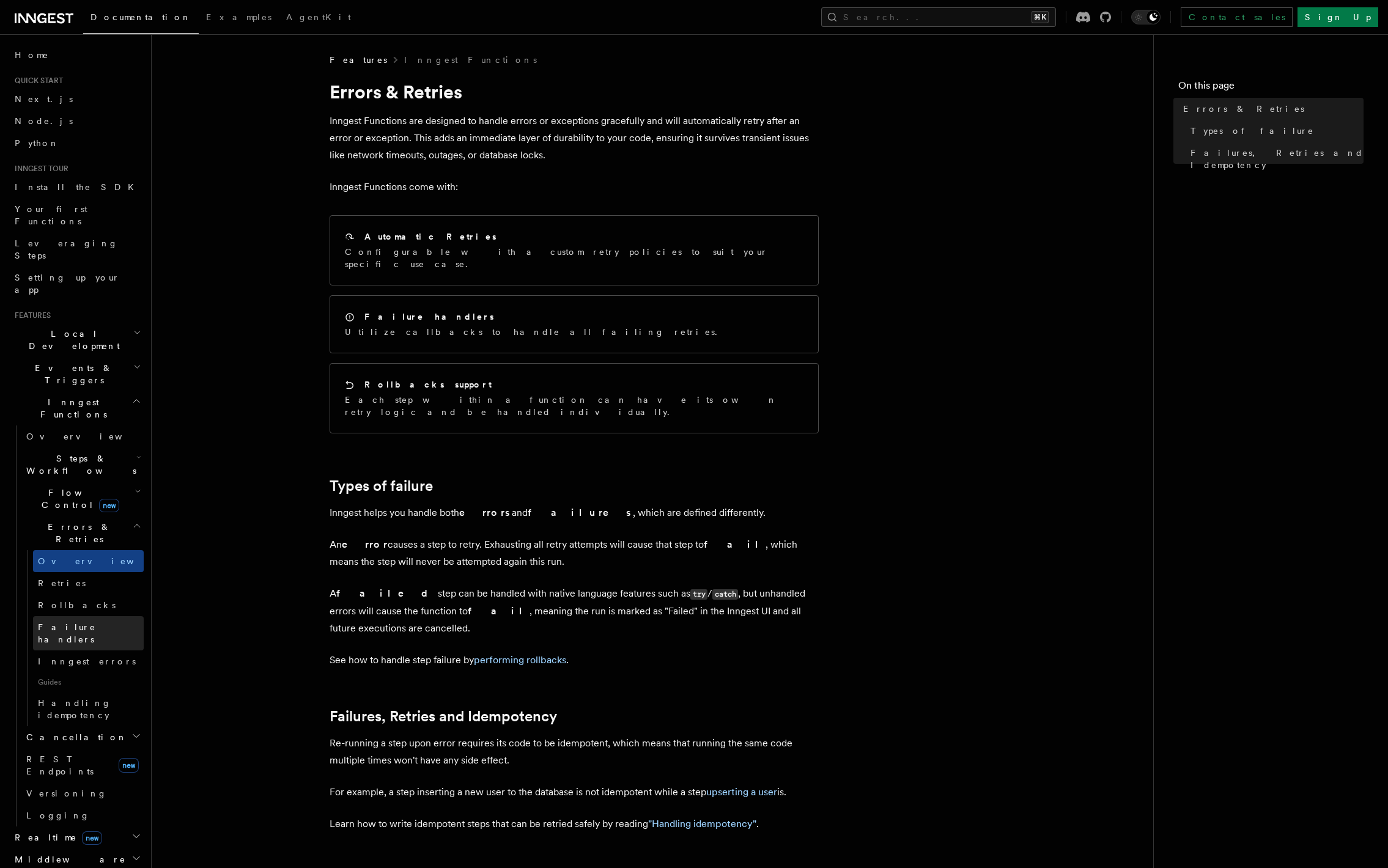
click at [99, 616] on link "Failure handlers" at bounding box center [88, 633] width 111 height 34
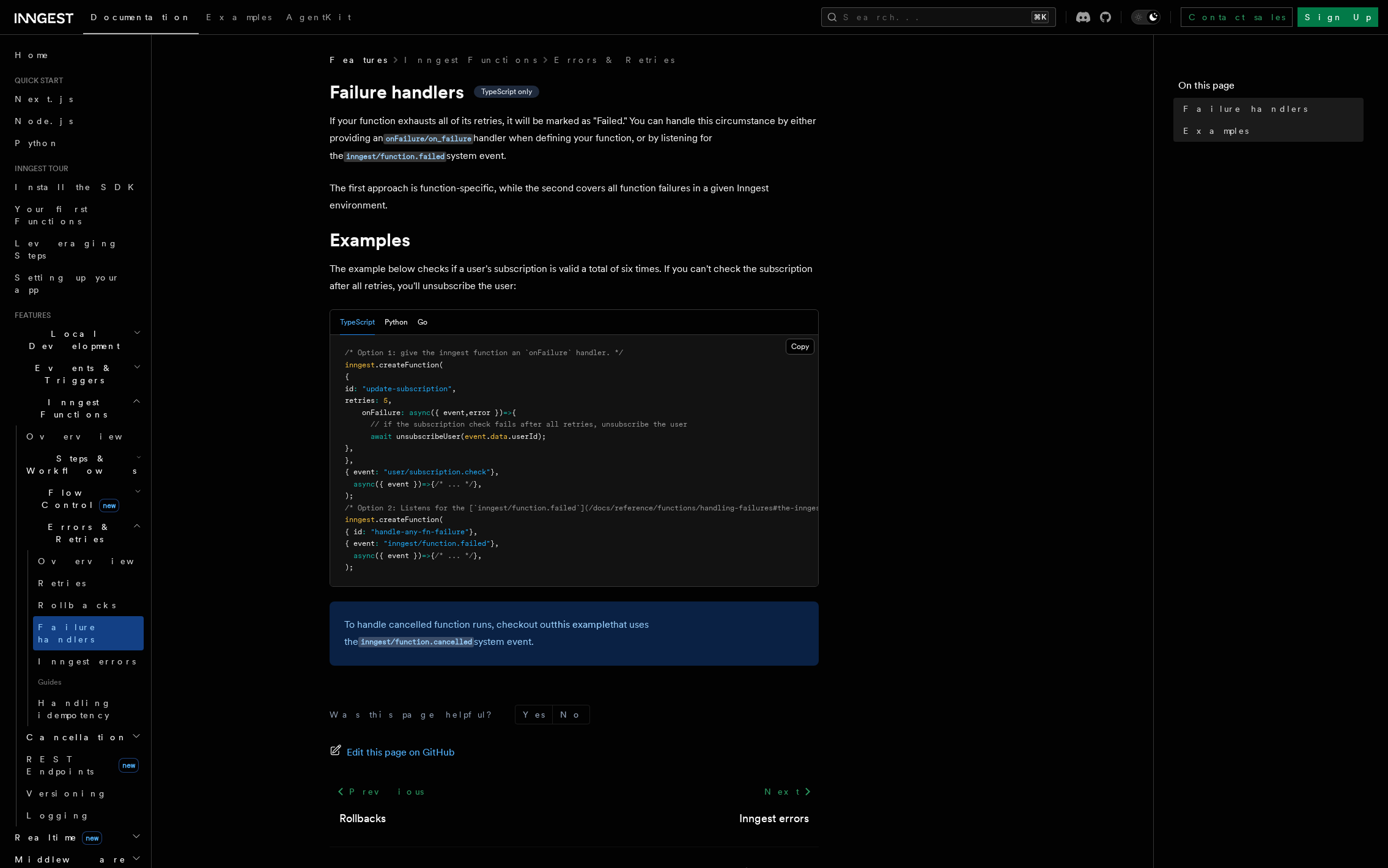
click at [461, 444] on pre "/* Option 1: give the inngest function an `onFailure` handler. */ inngest .crea…" at bounding box center [575, 460] width 488 height 251
click at [426, 438] on span "unsubscribeUser" at bounding box center [428, 436] width 64 height 9
click at [382, 407] on pre "/* Option 1: give the inngest function an `onFailure` handler. */ inngest .crea…" at bounding box center [575, 460] width 488 height 251
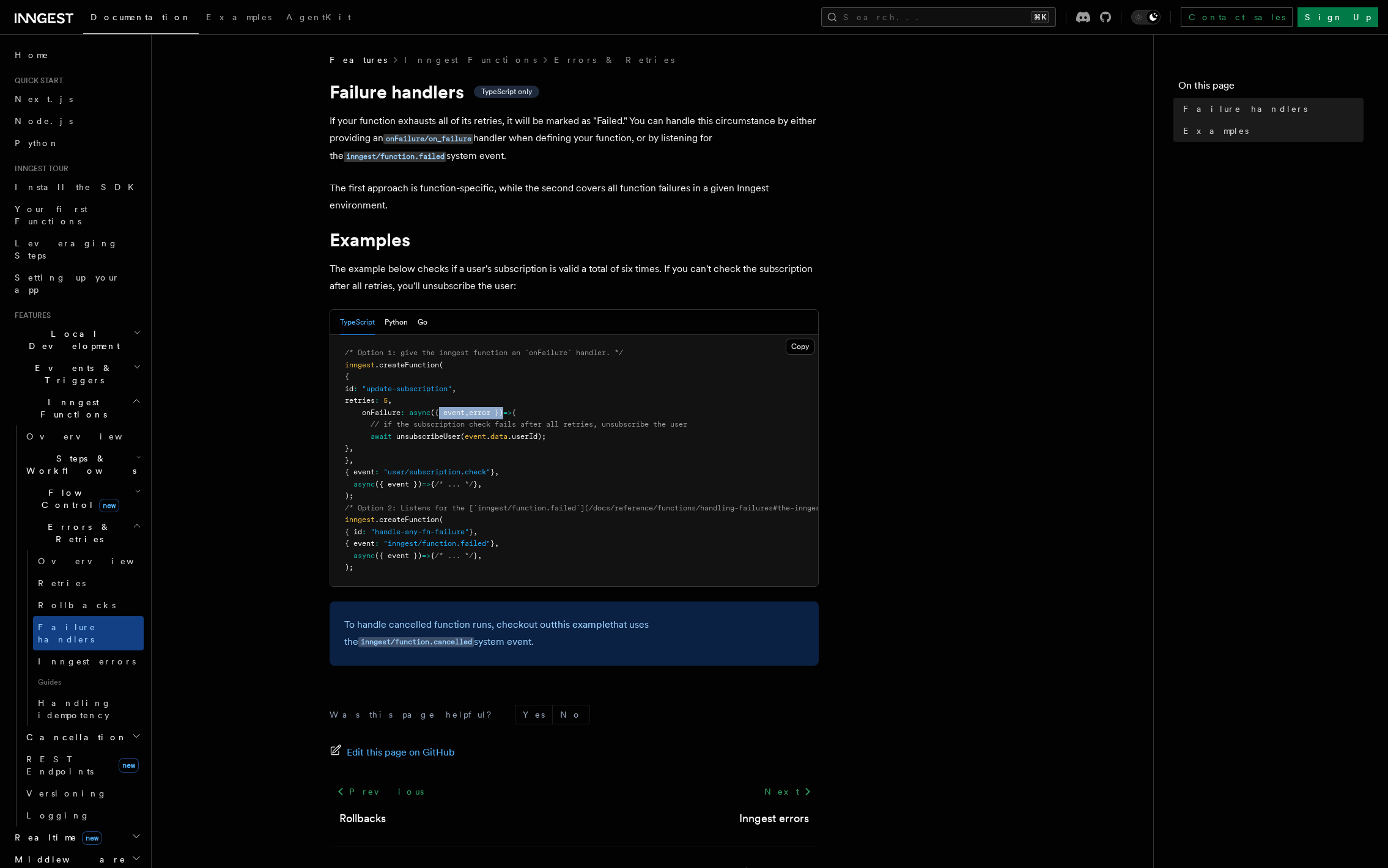
drag, startPoint x: 491, startPoint y: 411, endPoint x: 441, endPoint y: 410, distance: 50.0
click at [441, 410] on span "onFailure : async ({ event , error }) => {" at bounding box center [430, 412] width 171 height 9
copy span "{ event , error }"
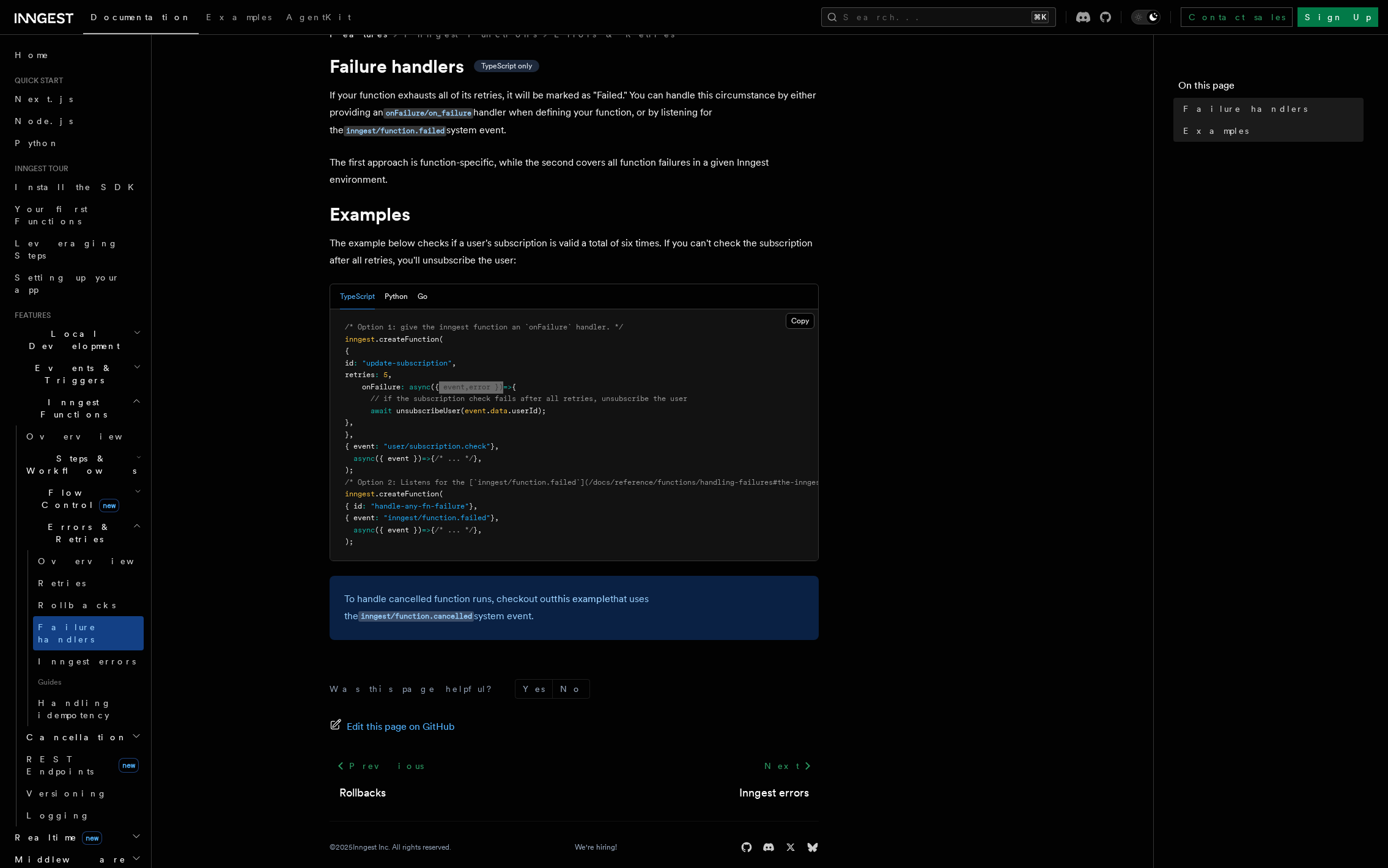
scroll to position [21, 0]
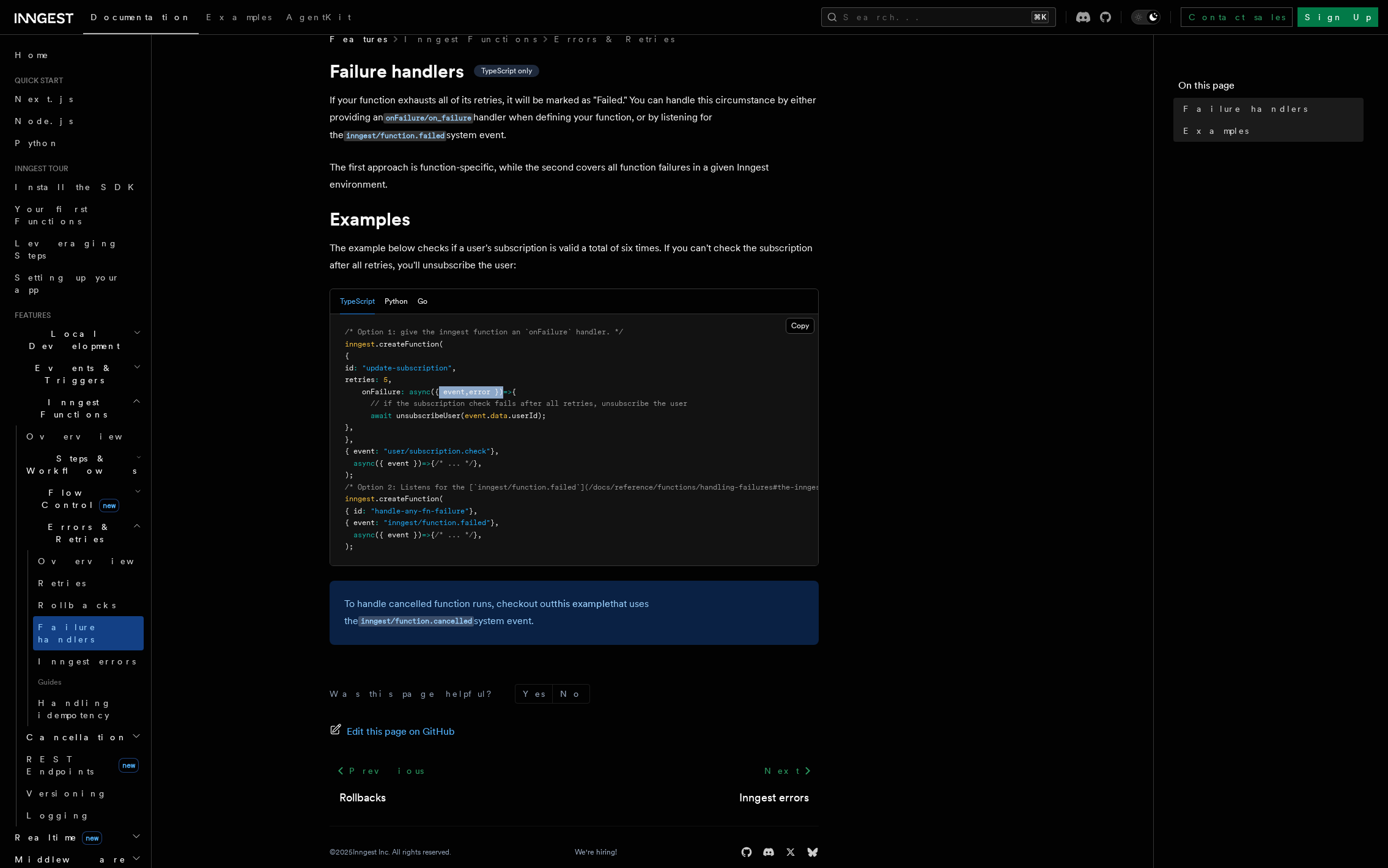
click at [135, 491] on icon "button" at bounding box center [137, 492] width 4 height 3
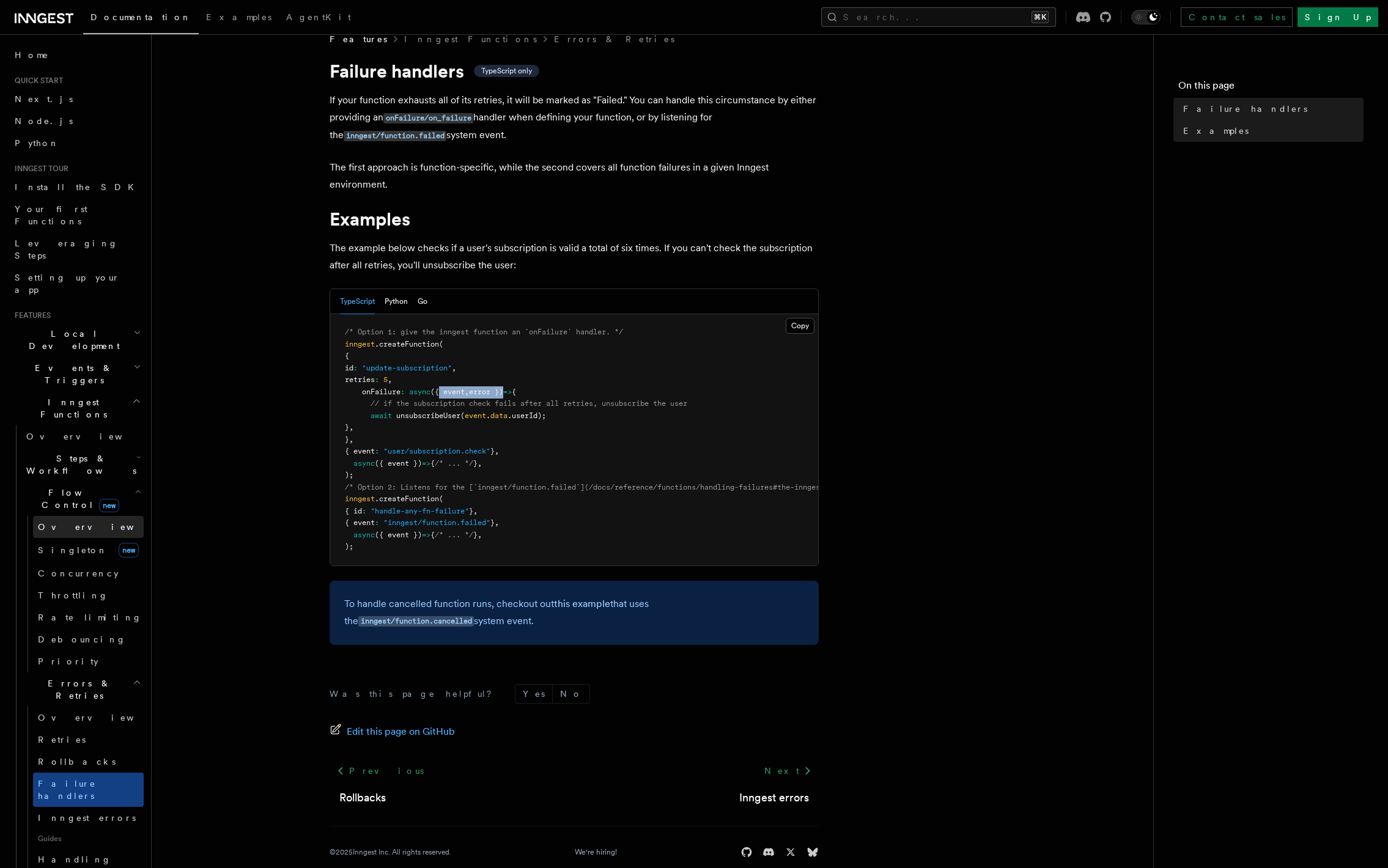
click at [109, 516] on link "Overview" at bounding box center [88, 527] width 111 height 22
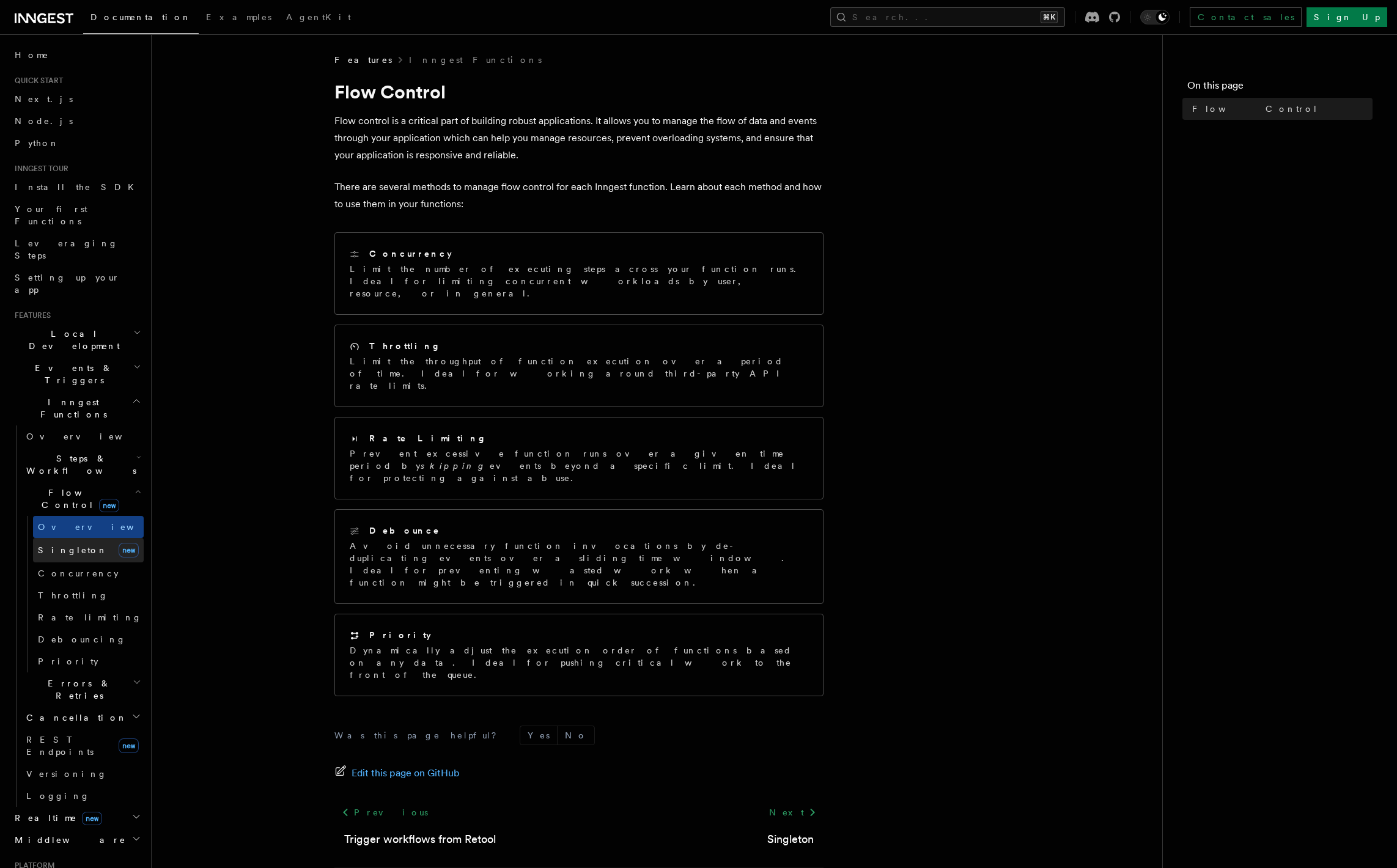
click at [105, 538] on link "Singleton new" at bounding box center [88, 550] width 111 height 24
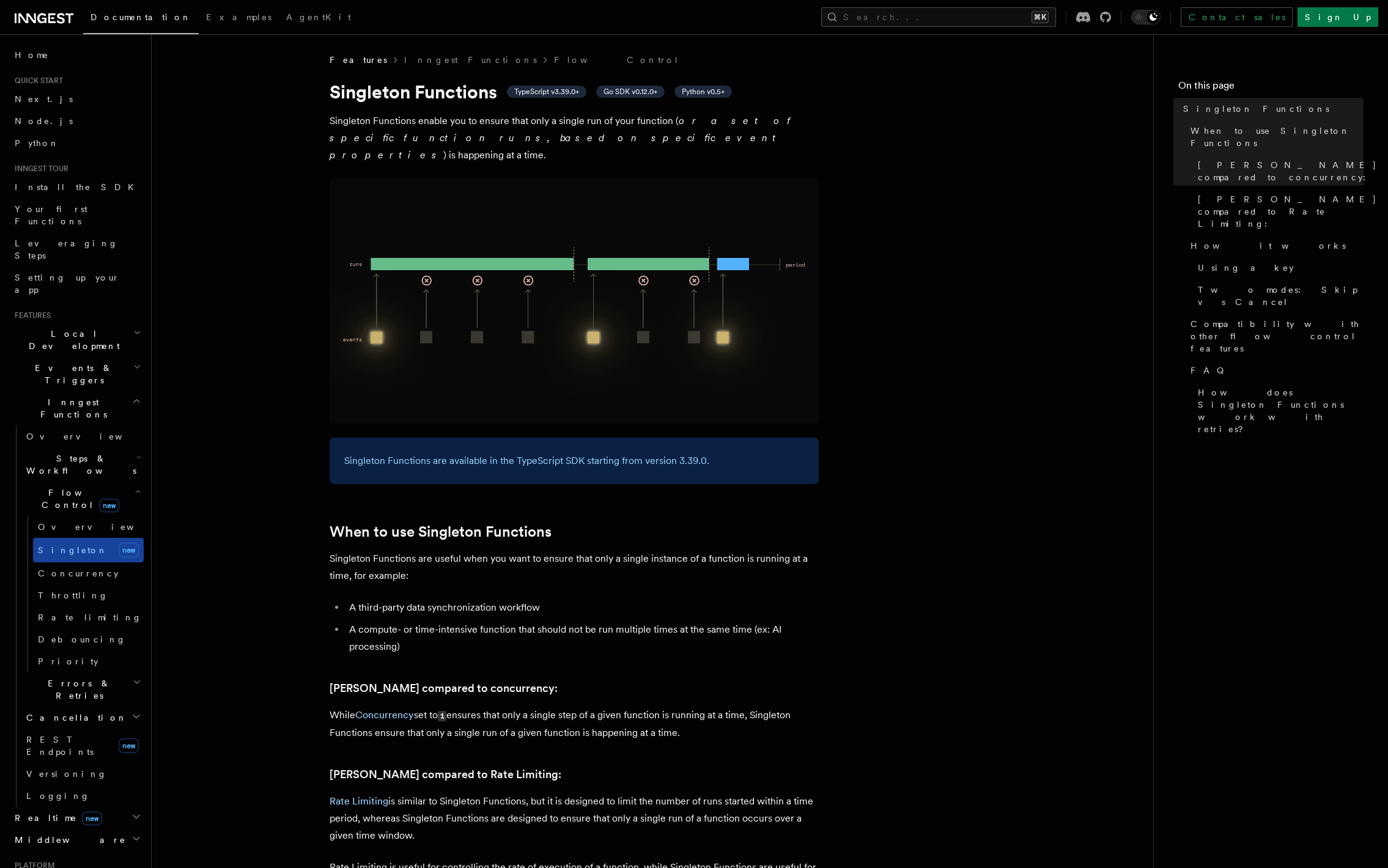
click at [103, 538] on link "Singleton new" at bounding box center [88, 550] width 111 height 24
click at [76, 452] on span "Steps & Workflows" at bounding box center [78, 464] width 115 height 24
click at [82, 509] on span "Function steps" at bounding box center [85, 515] width 94 height 12
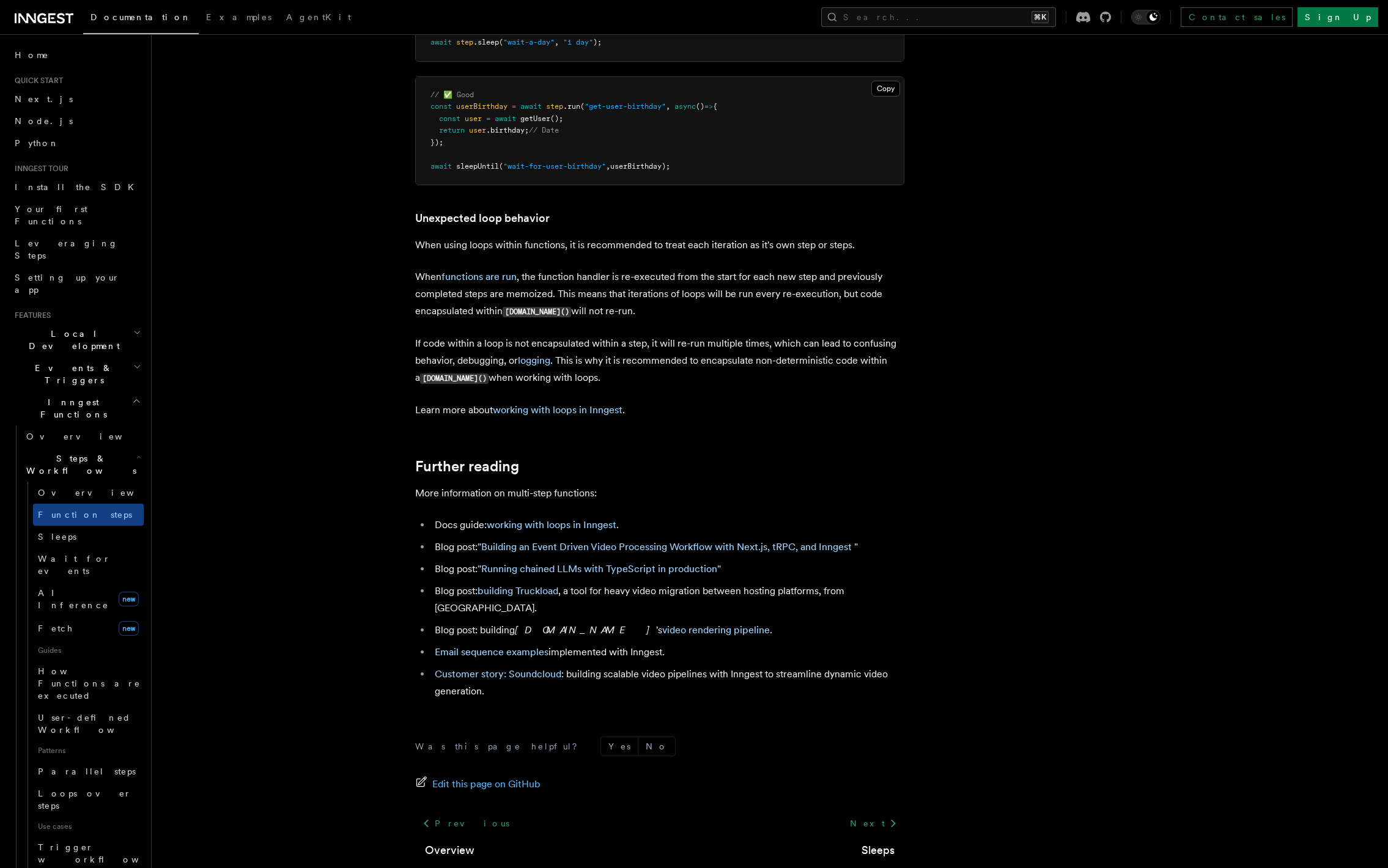
scroll to position [3770, 0]
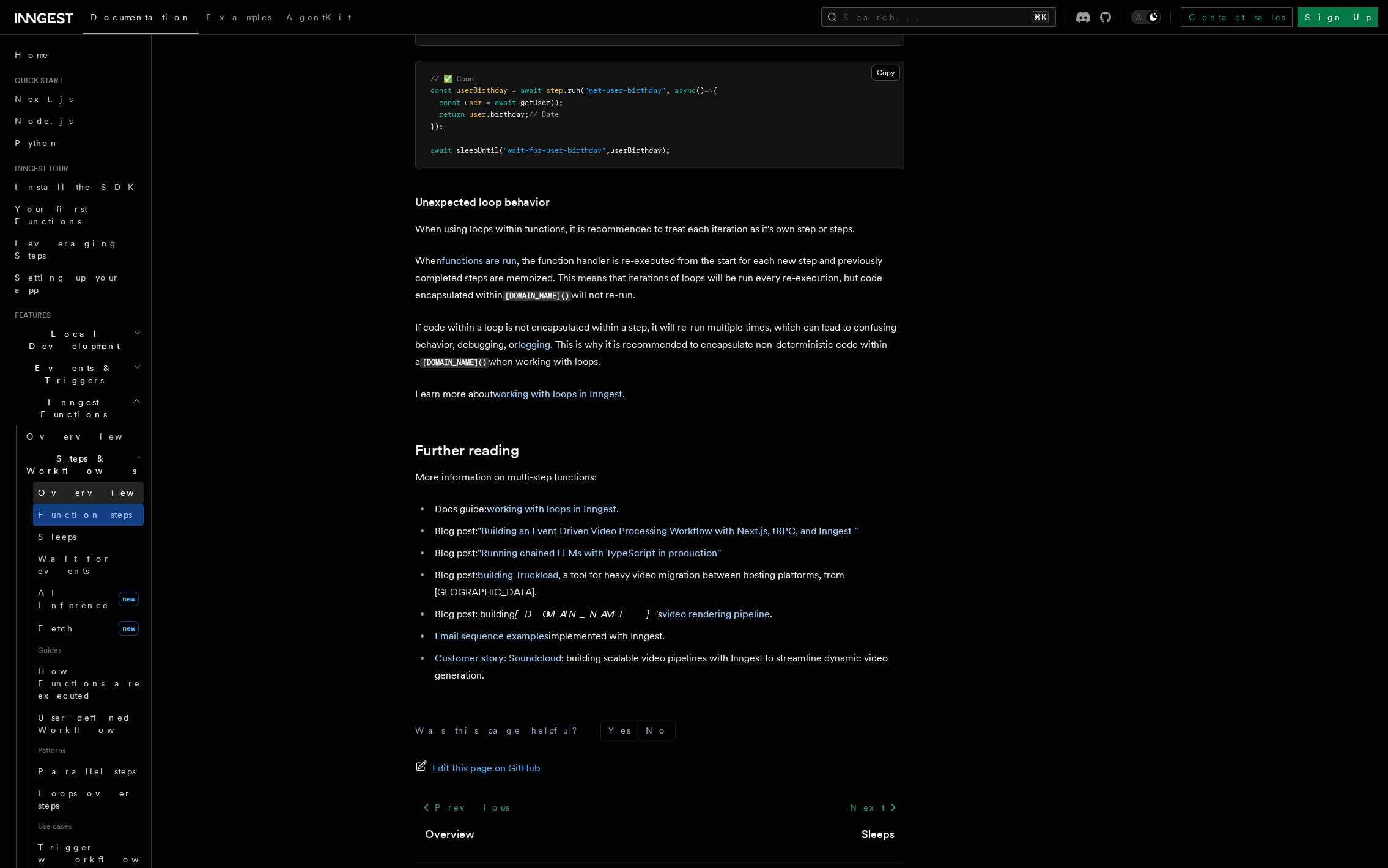
click at [95, 482] on link "Overview" at bounding box center [88, 493] width 111 height 22
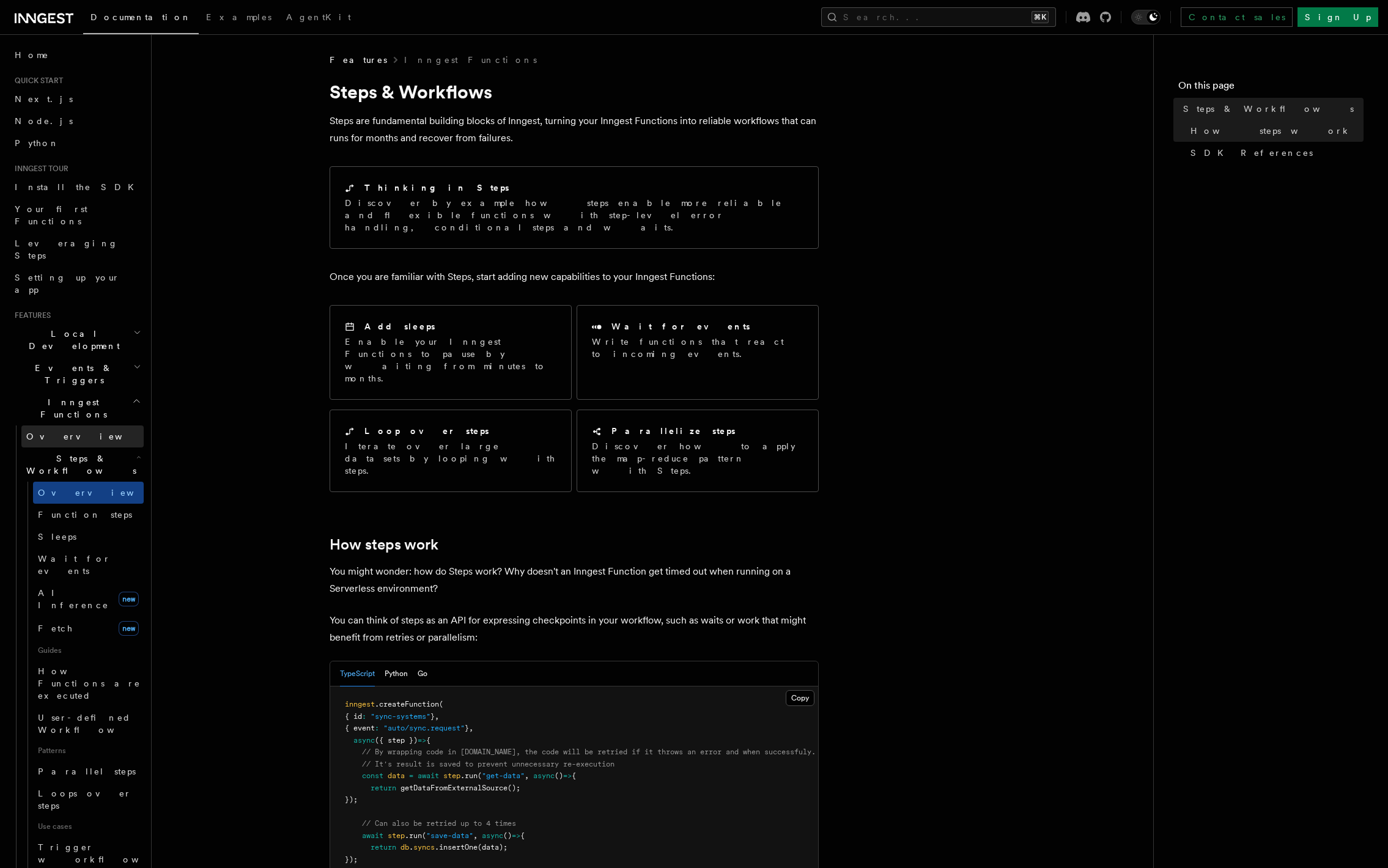
click at [73, 426] on link "Overview" at bounding box center [82, 436] width 122 height 22
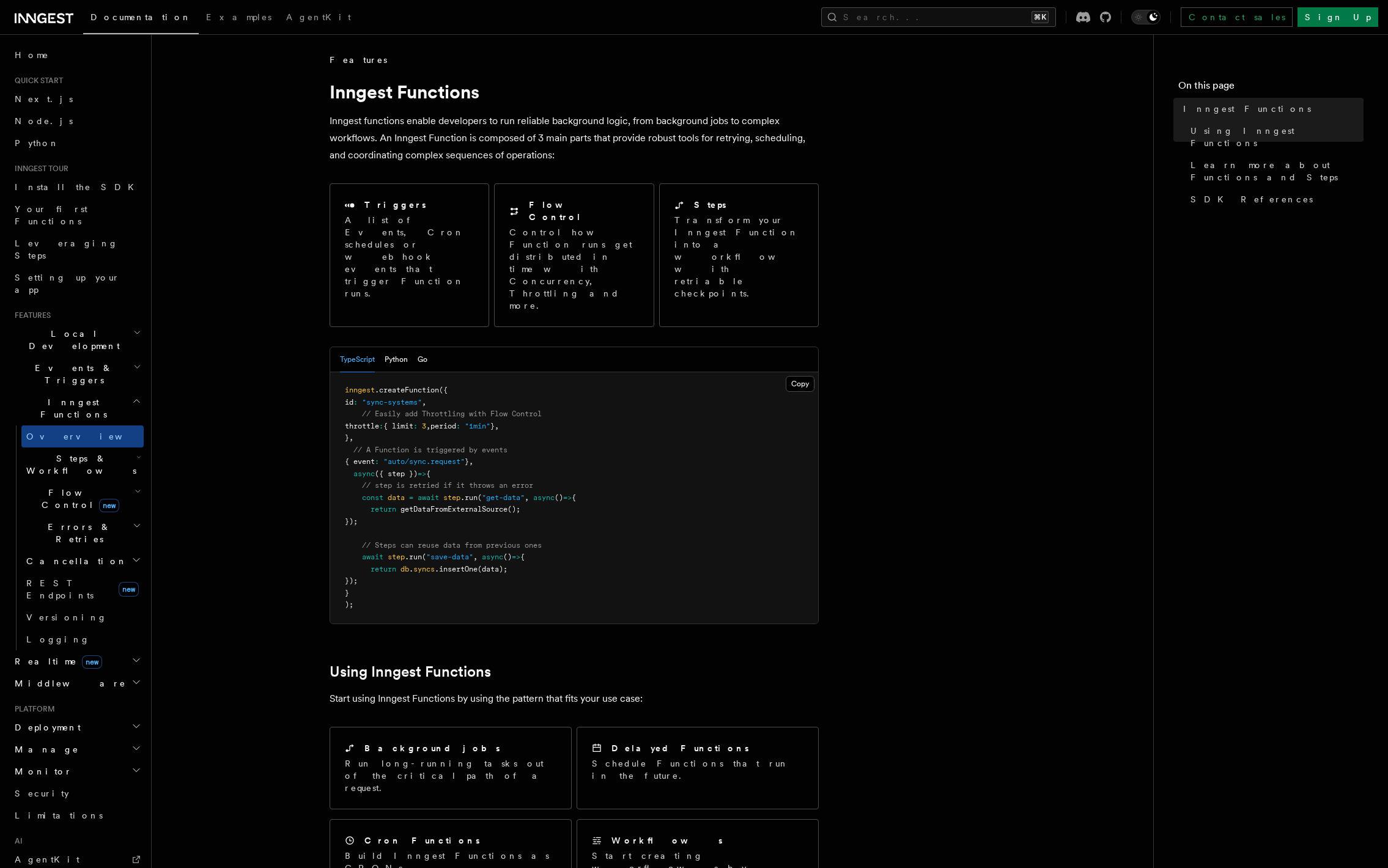
click at [252, 310] on article "Features Inngest Functions Inngest functions enable developers to run reliable …" at bounding box center [652, 824] width 963 height 1541
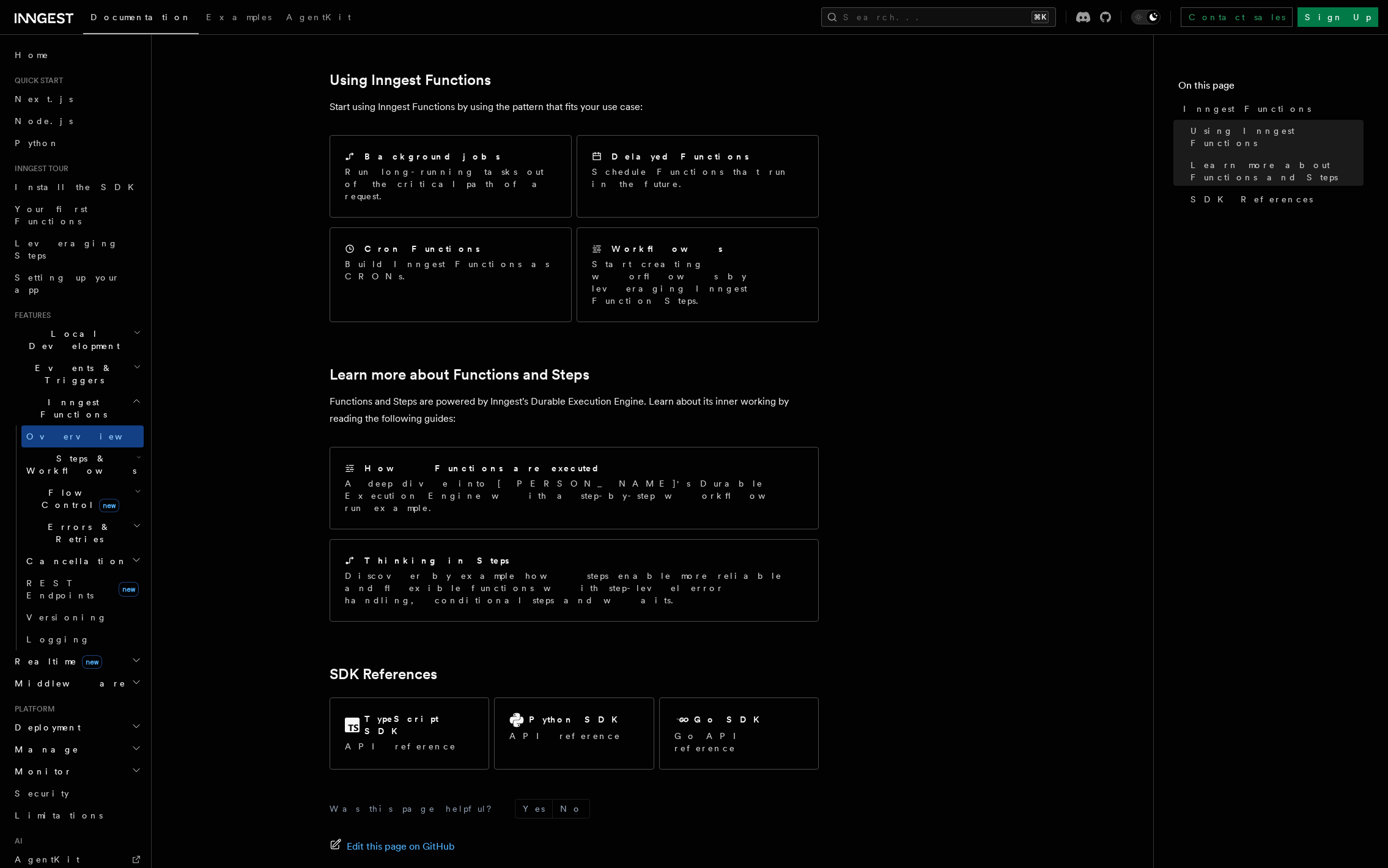
scroll to position [137, 0]
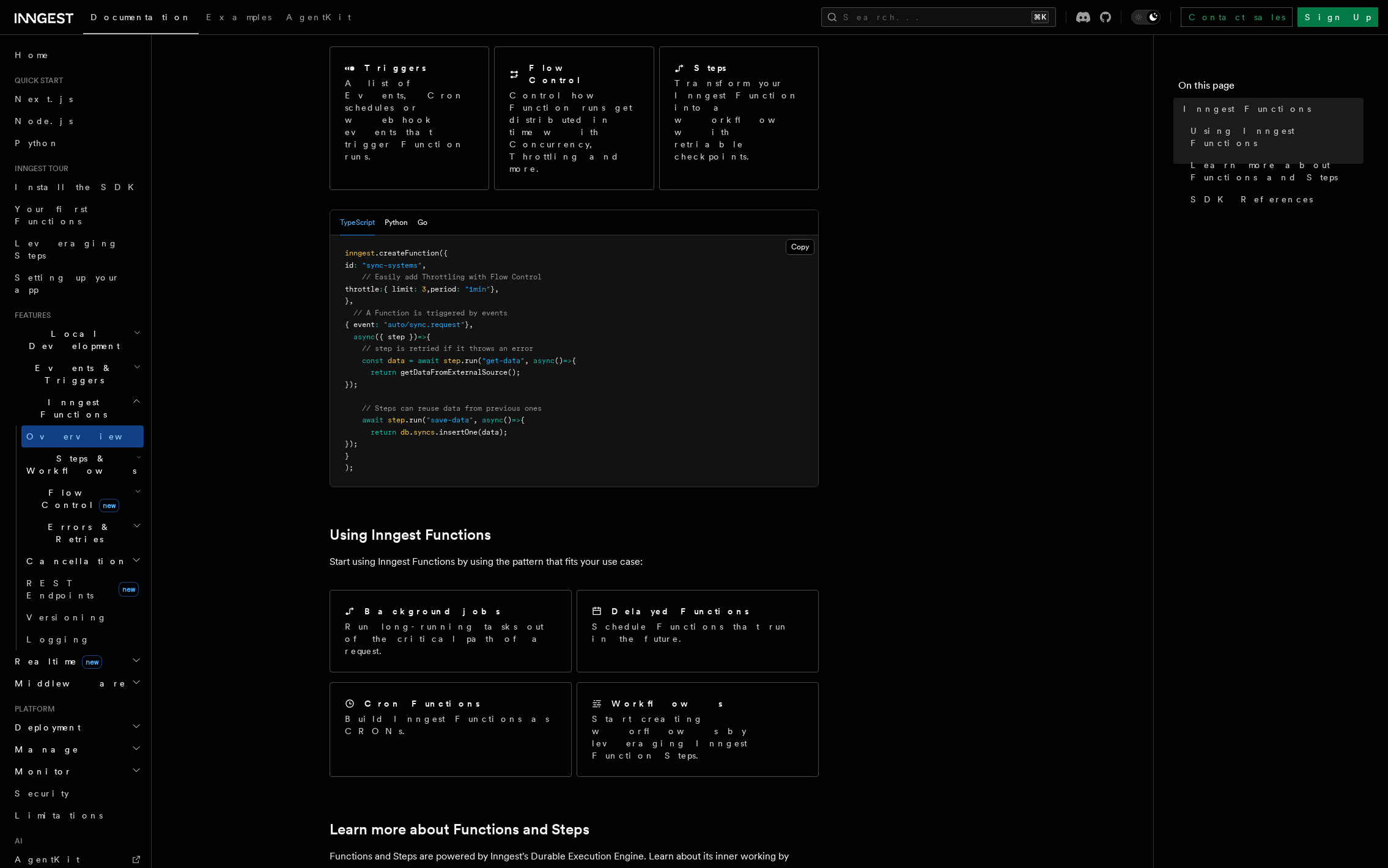
click at [115, 391] on h2 "Inngest Functions" at bounding box center [77, 408] width 134 height 34
click at [123, 513] on h2 "Manage" at bounding box center [77, 524] width 134 height 22
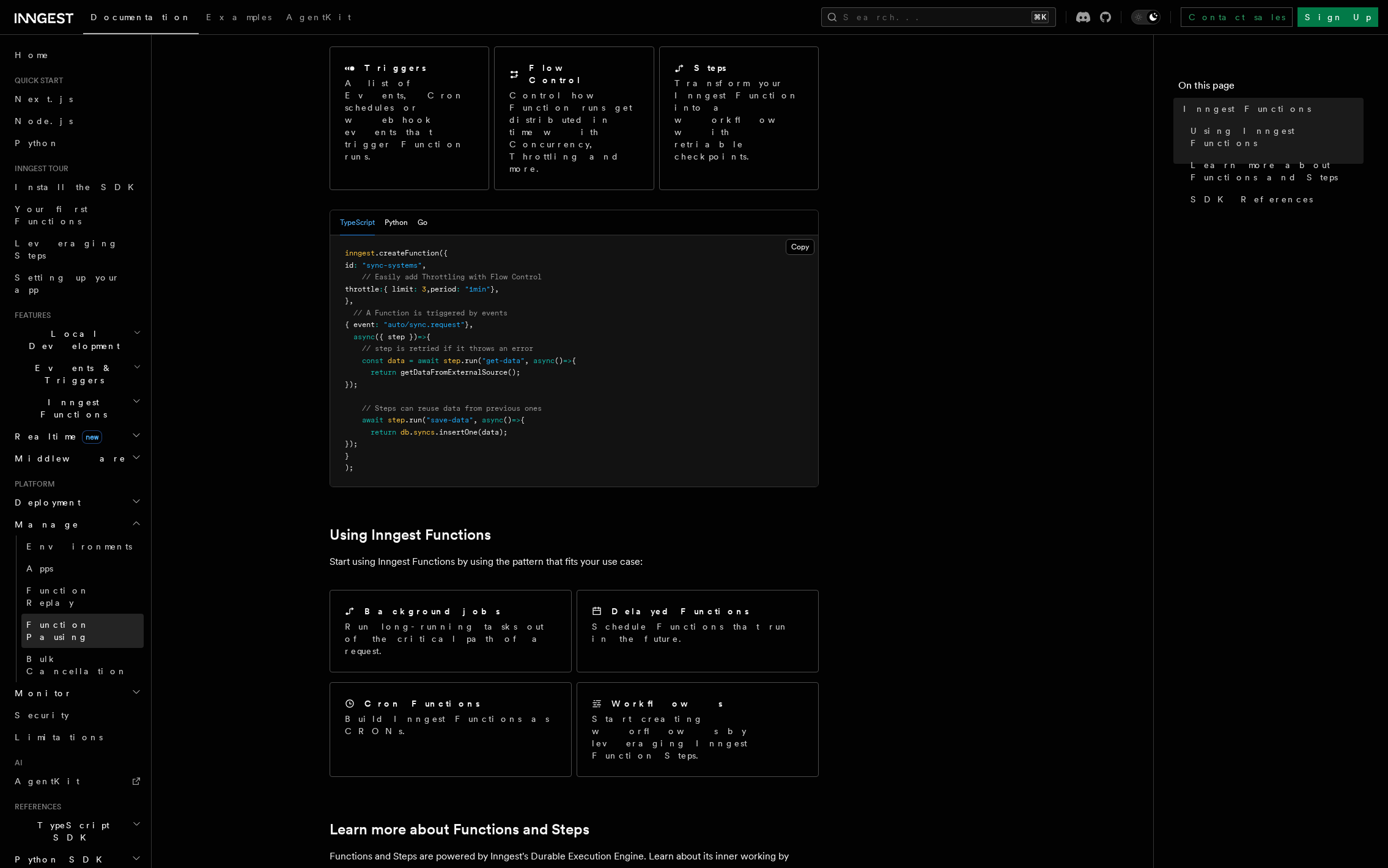
click at [87, 620] on span "Function Pausing" at bounding box center [58, 631] width 63 height 22
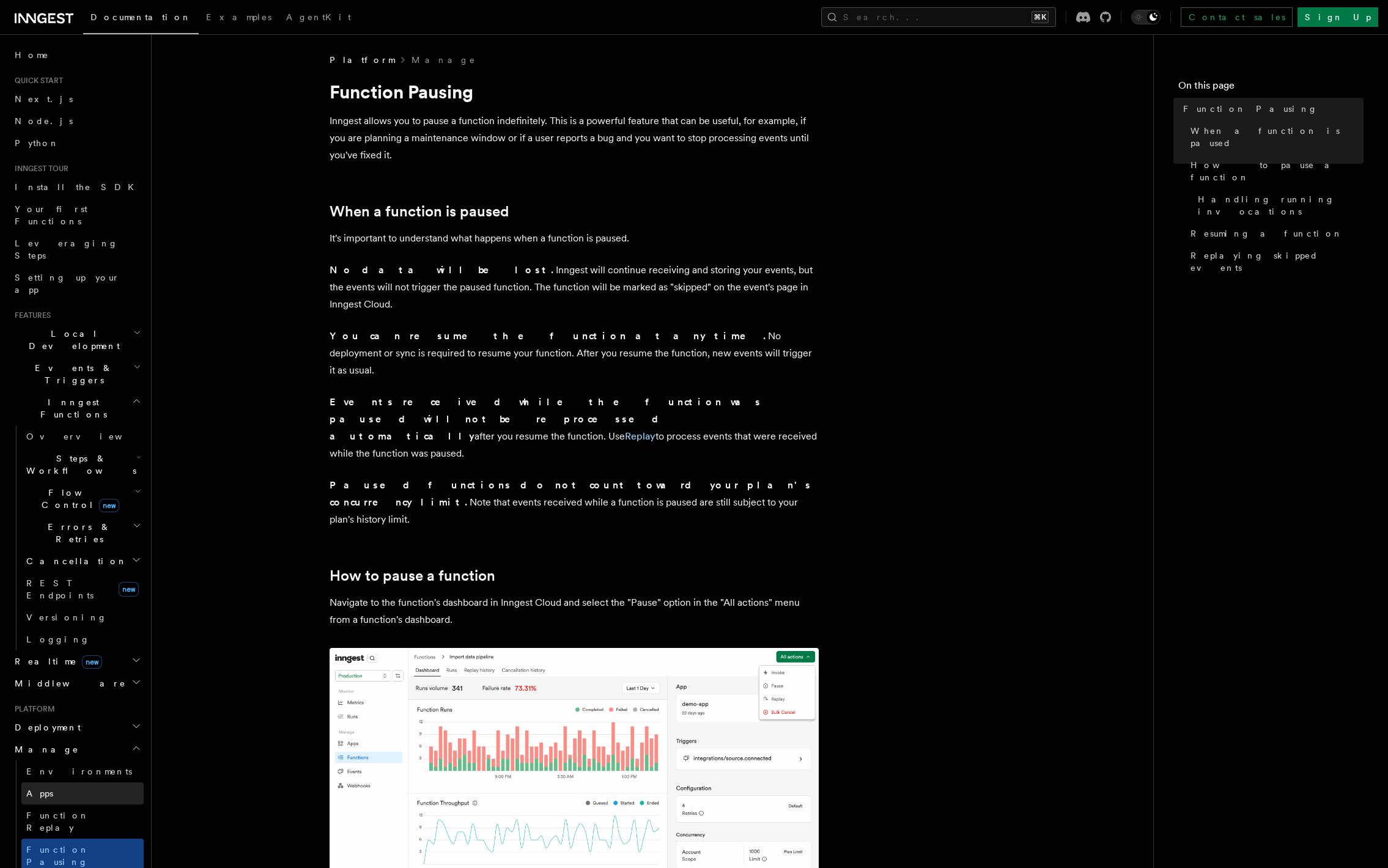
click at [43, 789] on span "Apps" at bounding box center [40, 794] width 27 height 10
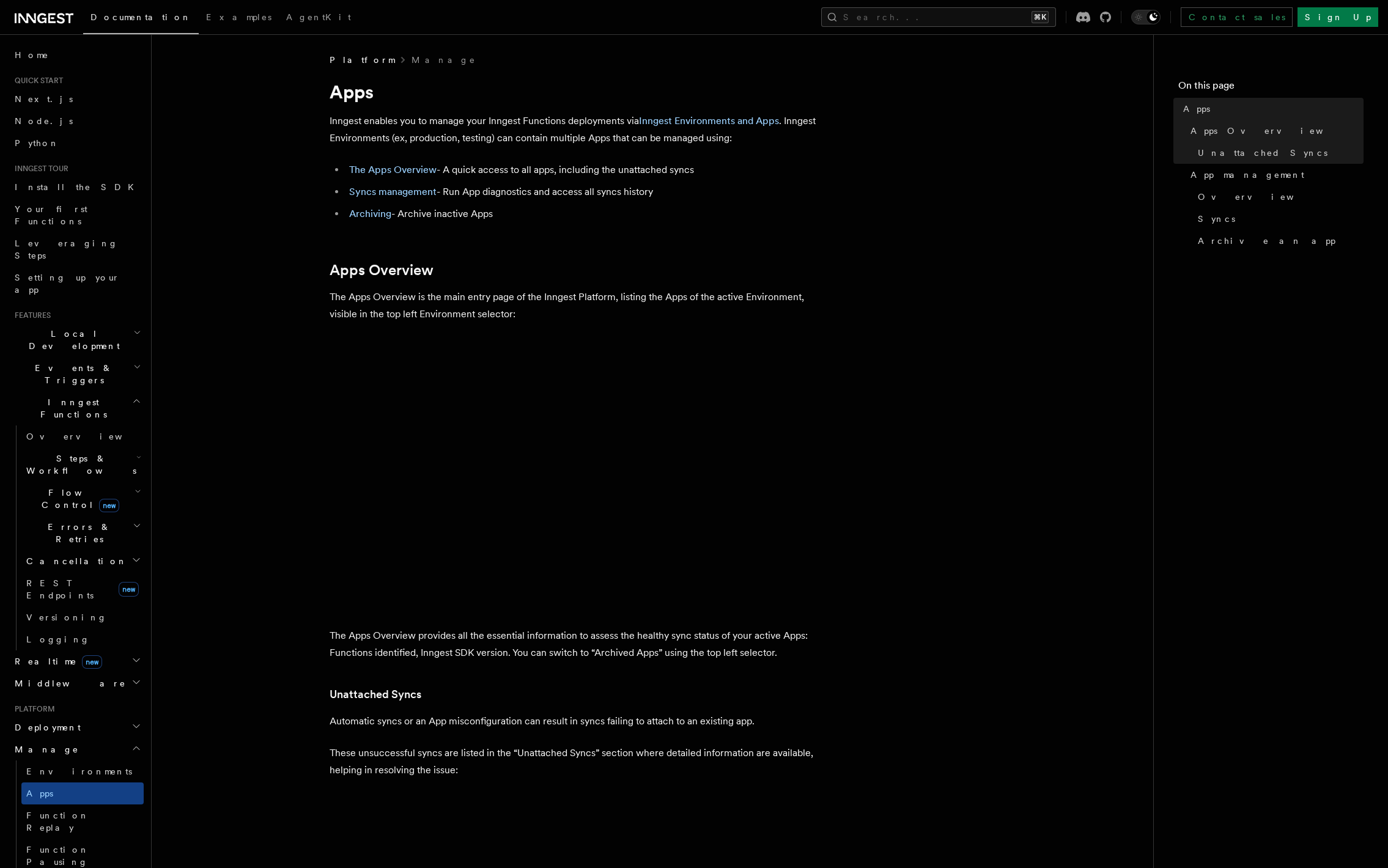
scroll to position [259, 0]
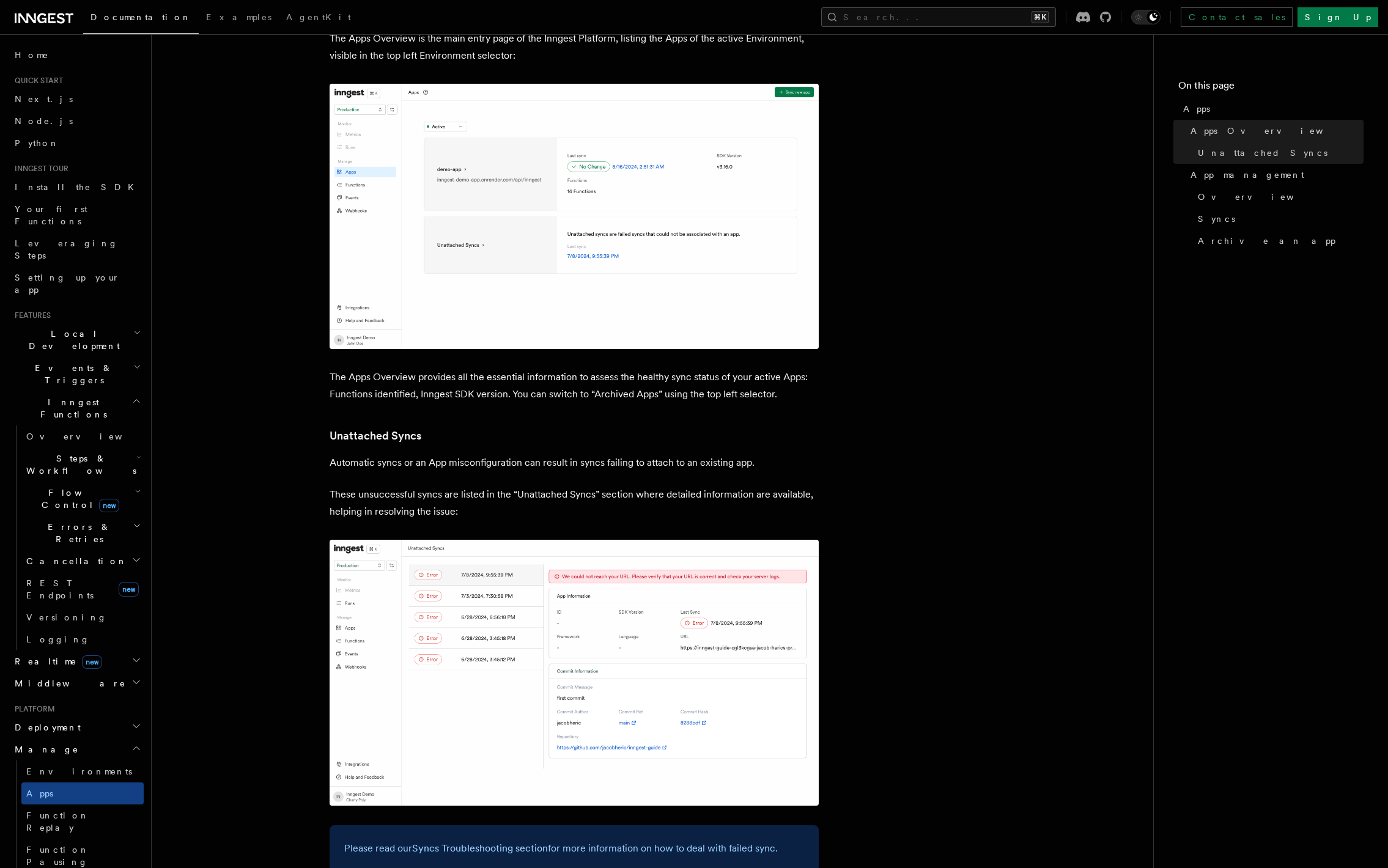
click at [98, 739] on h2 "Manage" at bounding box center [77, 749] width 134 height 22
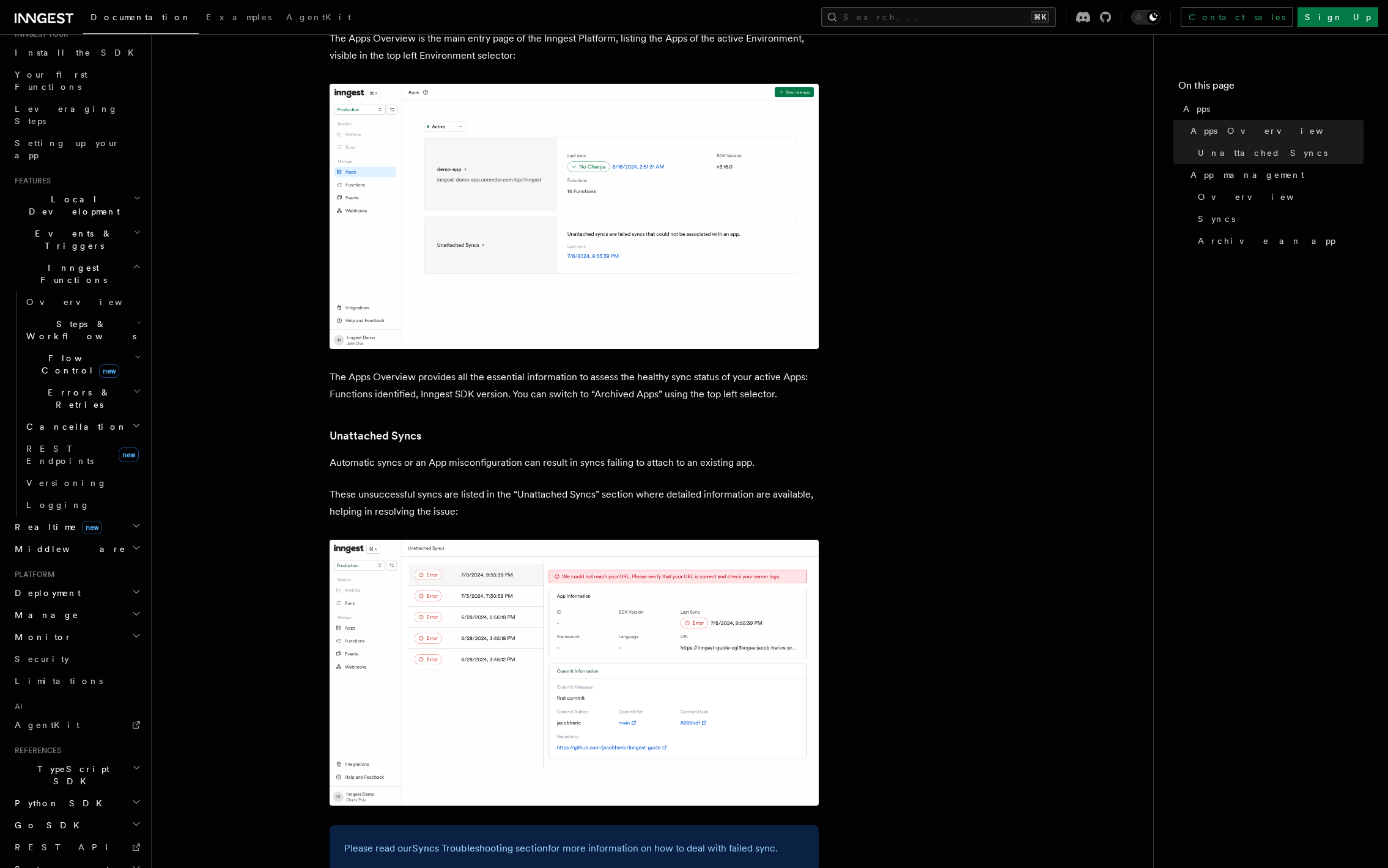
scroll to position [274, 0]
